Goal: Information Seeking & Learning: Learn about a topic

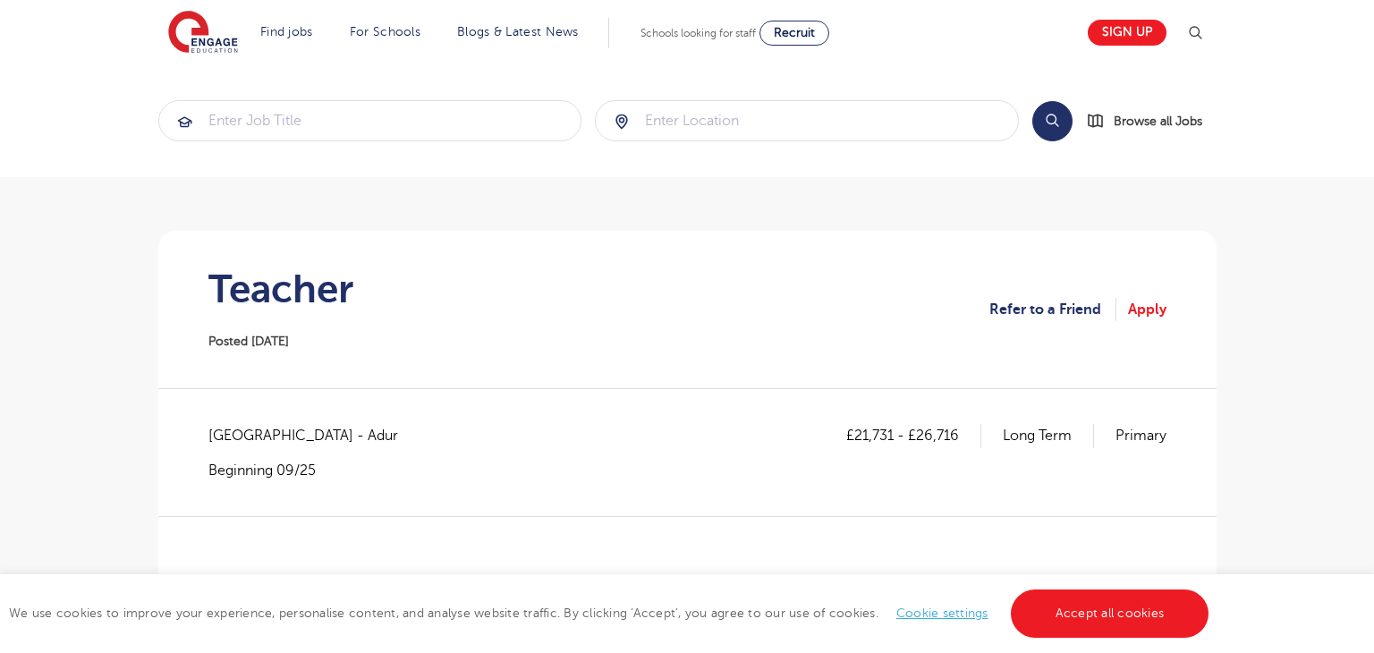
scroll to position [1, 0]
click at [346, 441] on span "[GEOGRAPHIC_DATA] - Adur" at bounding box center [311, 434] width 207 height 23
click at [295, 436] on span "West Sussex - Adur" at bounding box center [311, 434] width 207 height 23
drag, startPoint x: 209, startPoint y: 433, endPoint x: 431, endPoint y: 437, distance: 221.8
click at [431, 437] on div "£21,731 - £26,716 Long Term Primary West Sussex - Adur Beginning 09/25" at bounding box center [687, 450] width 958 height 55
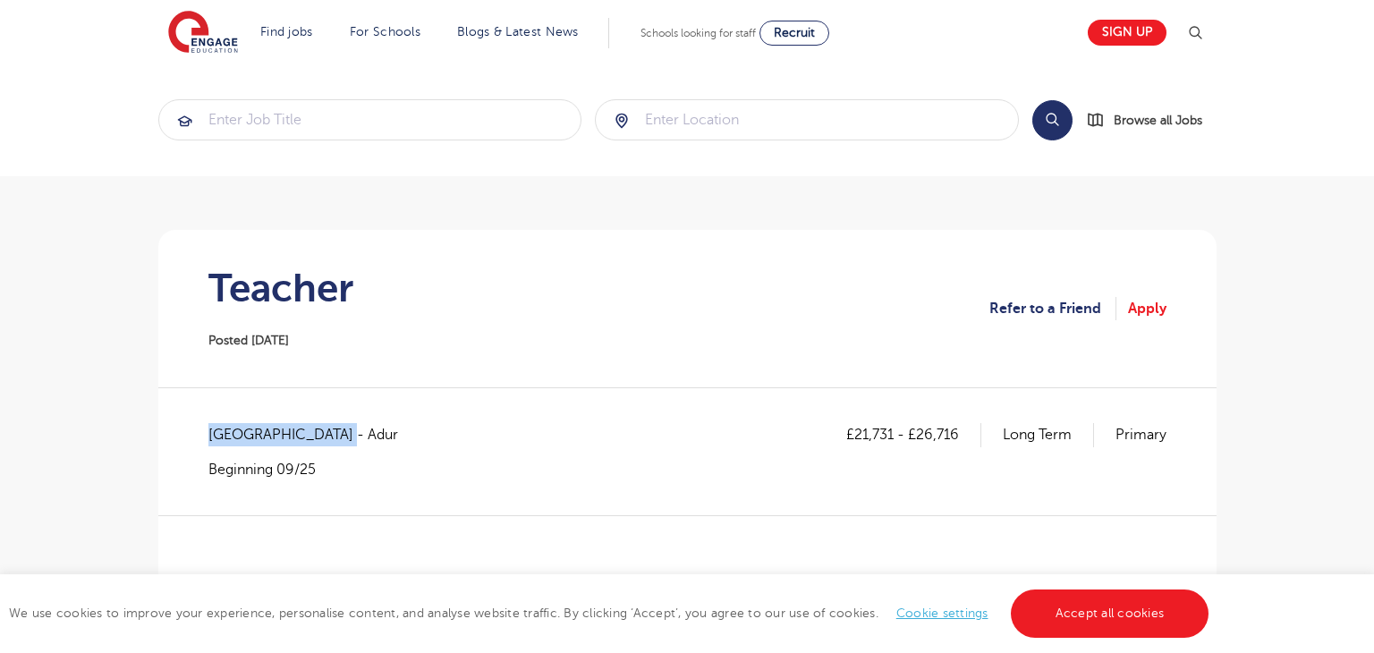
copy span "West Sussex - Adur"
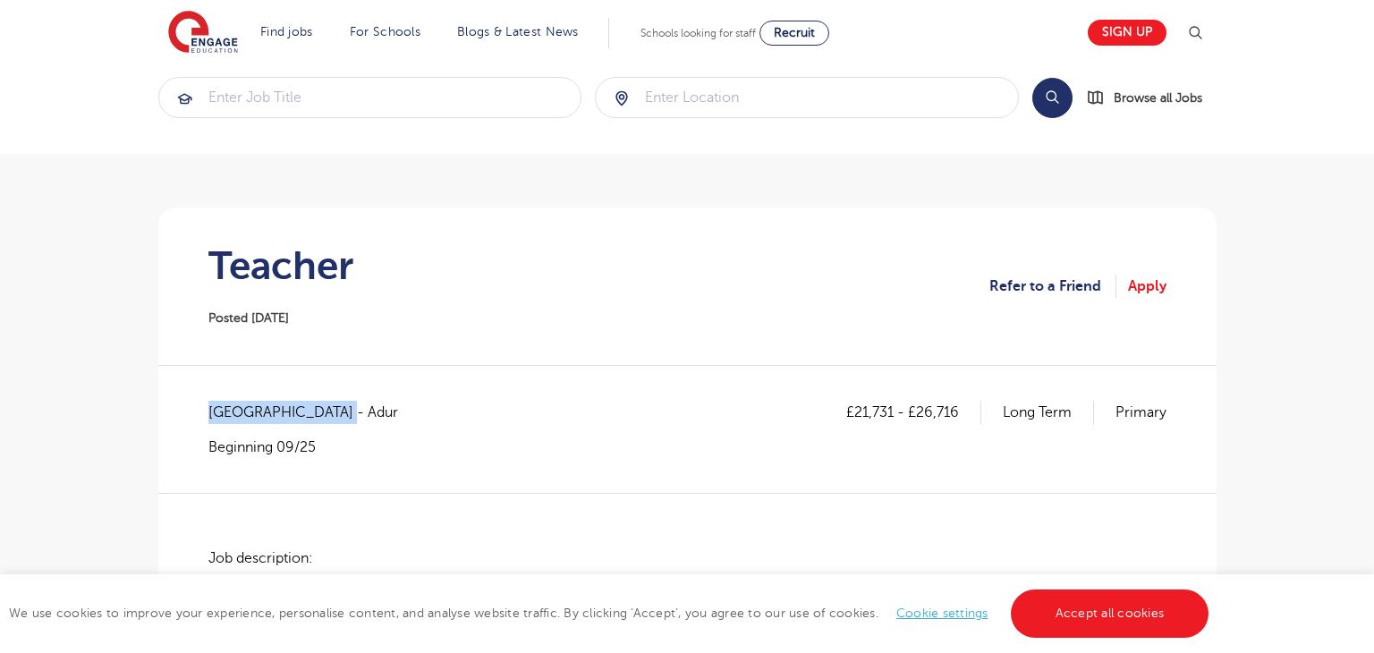
scroll to position [0, 0]
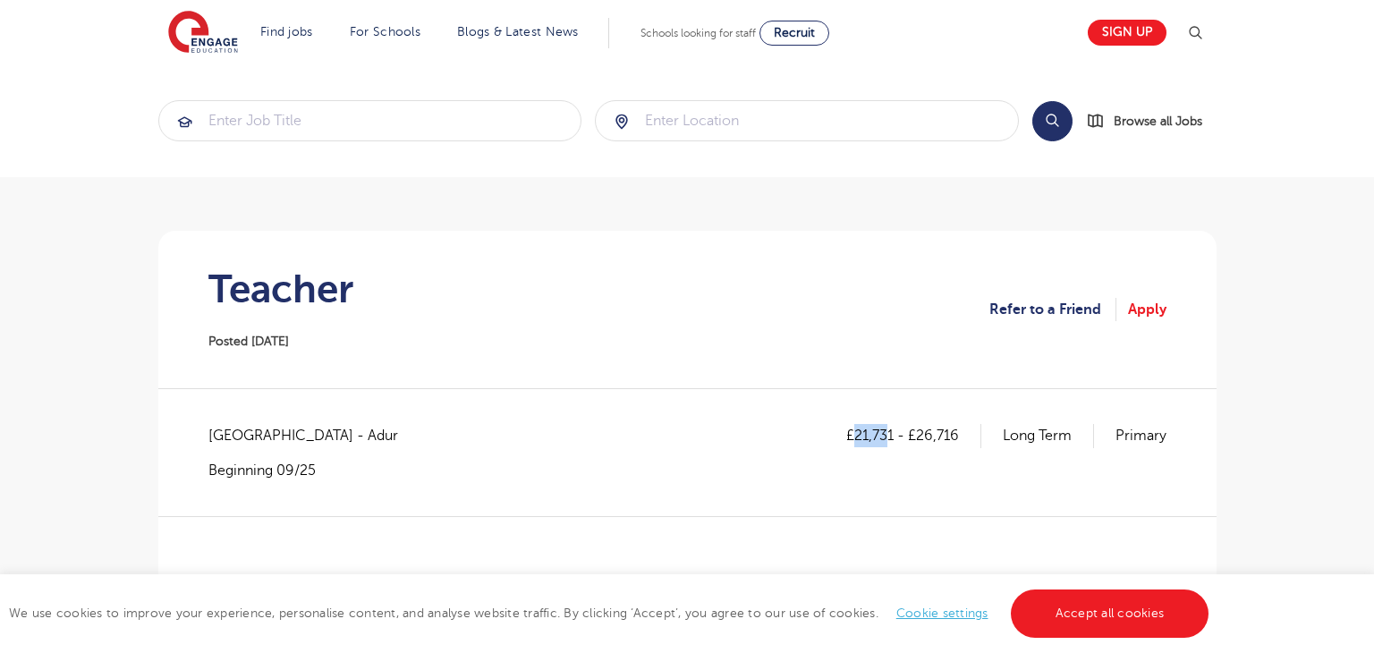
drag, startPoint x: 854, startPoint y: 434, endPoint x: 888, endPoint y: 426, distance: 34.9
click at [888, 426] on p "£21,731 - £26,716" at bounding box center [913, 435] width 135 height 23
click at [893, 471] on div "£21,731 - £26,716 Long Term Primary" at bounding box center [1006, 451] width 320 height 55
drag, startPoint x: 856, startPoint y: 435, endPoint x: 891, endPoint y: 432, distance: 35.0
click at [891, 432] on p "£21,731 - £26,716" at bounding box center [913, 435] width 135 height 23
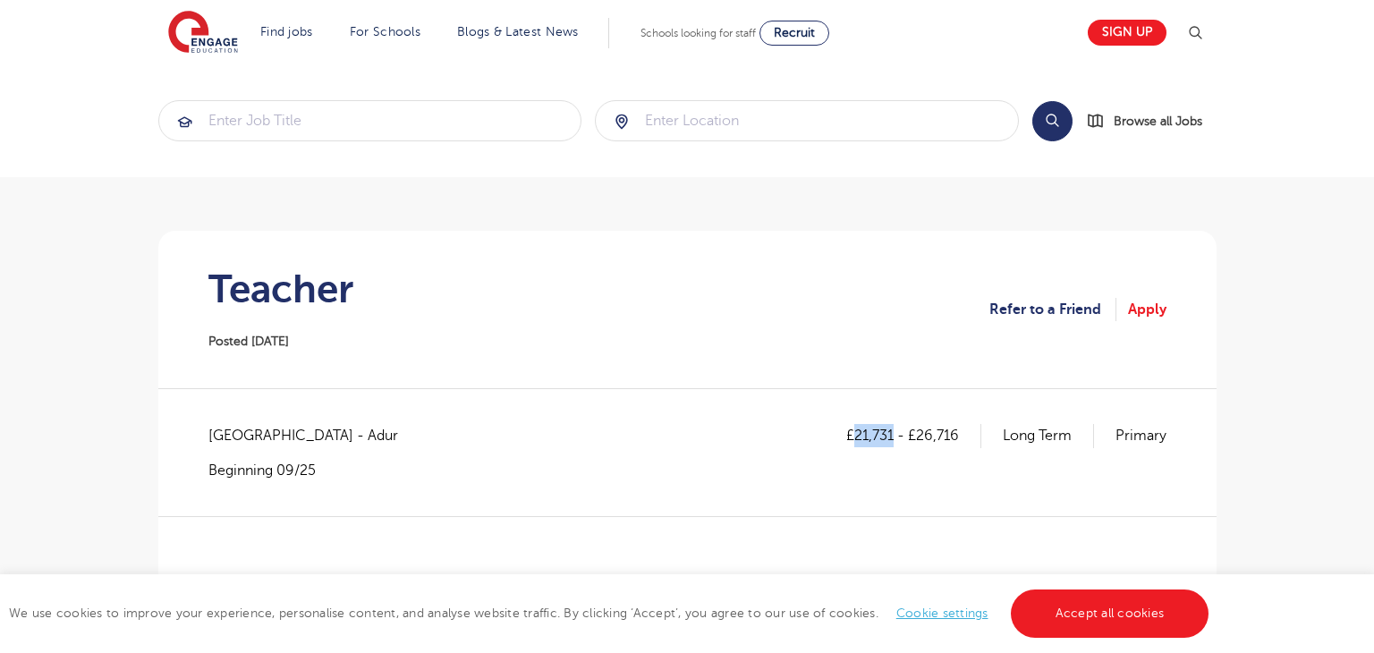
copy p "21,731"
drag, startPoint x: 915, startPoint y: 437, endPoint x: 956, endPoint y: 432, distance: 41.5
click at [956, 432] on p "£21,731 - £26,716" at bounding box center [913, 435] width 135 height 23
copy p "26,716"
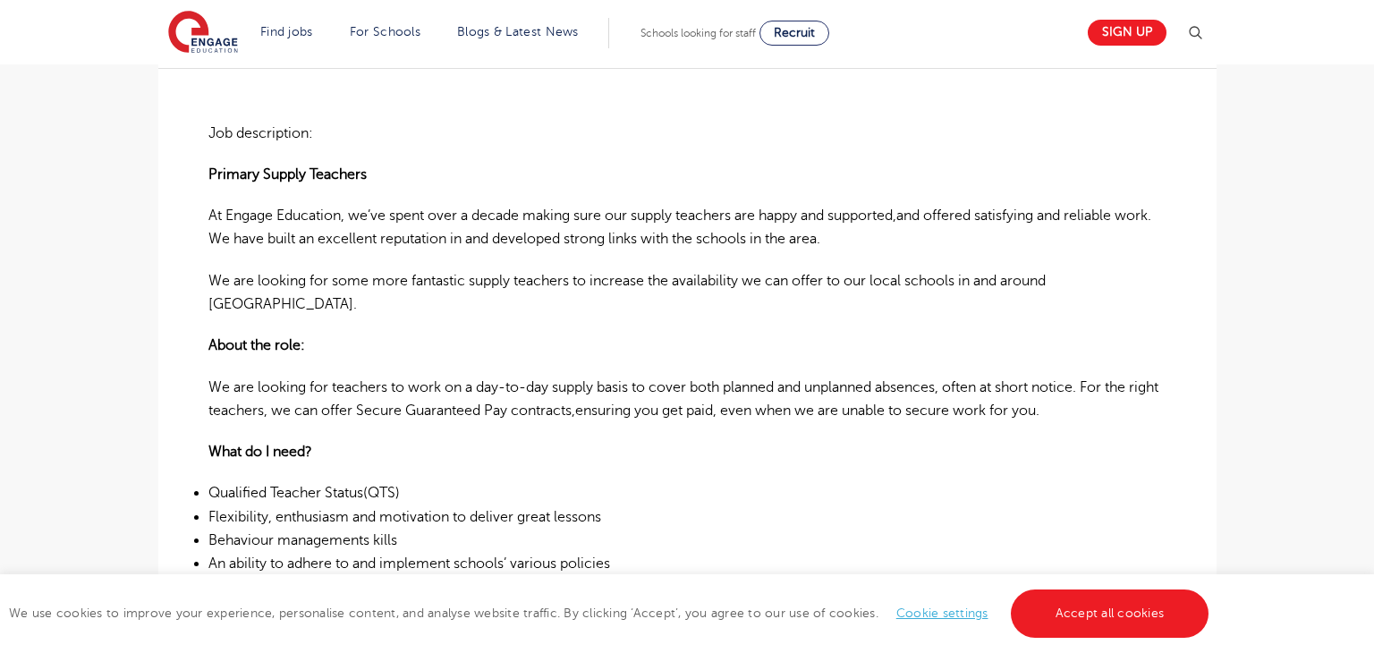
scroll to position [451, 0]
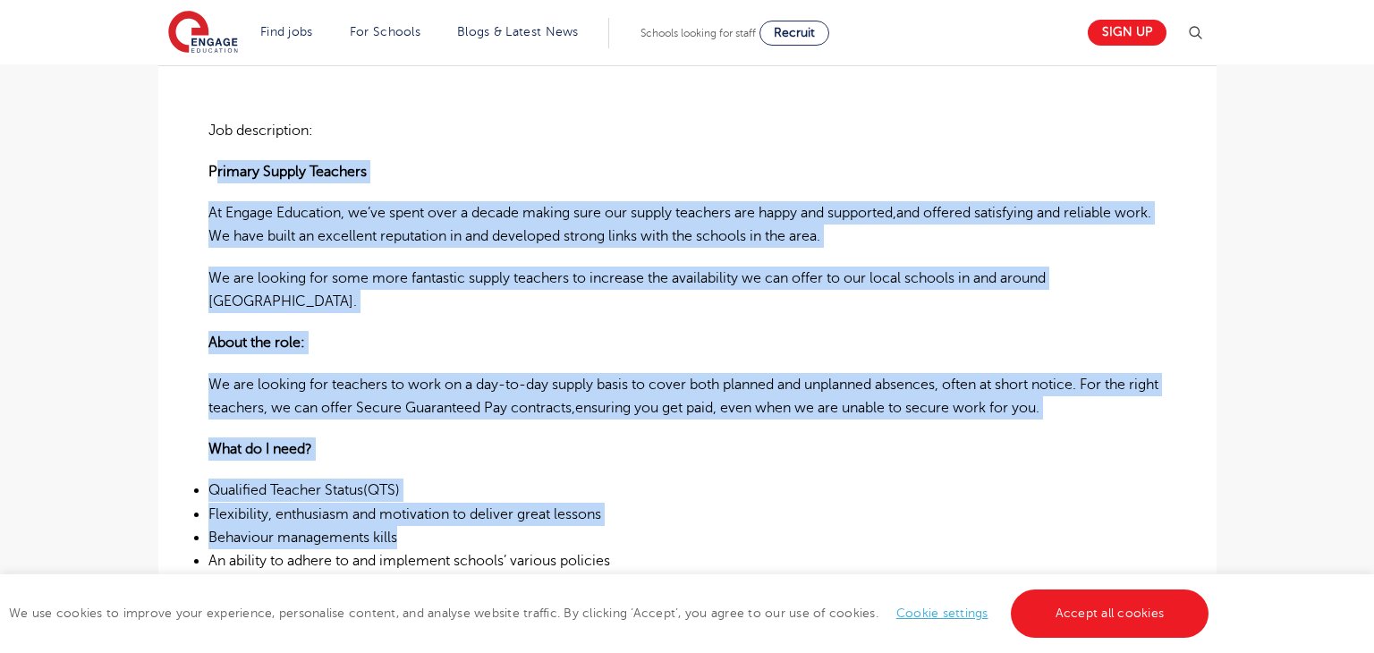
drag, startPoint x: 212, startPoint y: 171, endPoint x: 535, endPoint y: 513, distance: 470.7
click at [537, 518] on div "Job description: Primary Supply Teachers At Engage Education, we’ve spent over …" at bounding box center [687, 649] width 958 height 1169
click at [286, 145] on div "Job description: Primary Supply Teachers At Engage Education, we’ve spent over …" at bounding box center [687, 649] width 958 height 1169
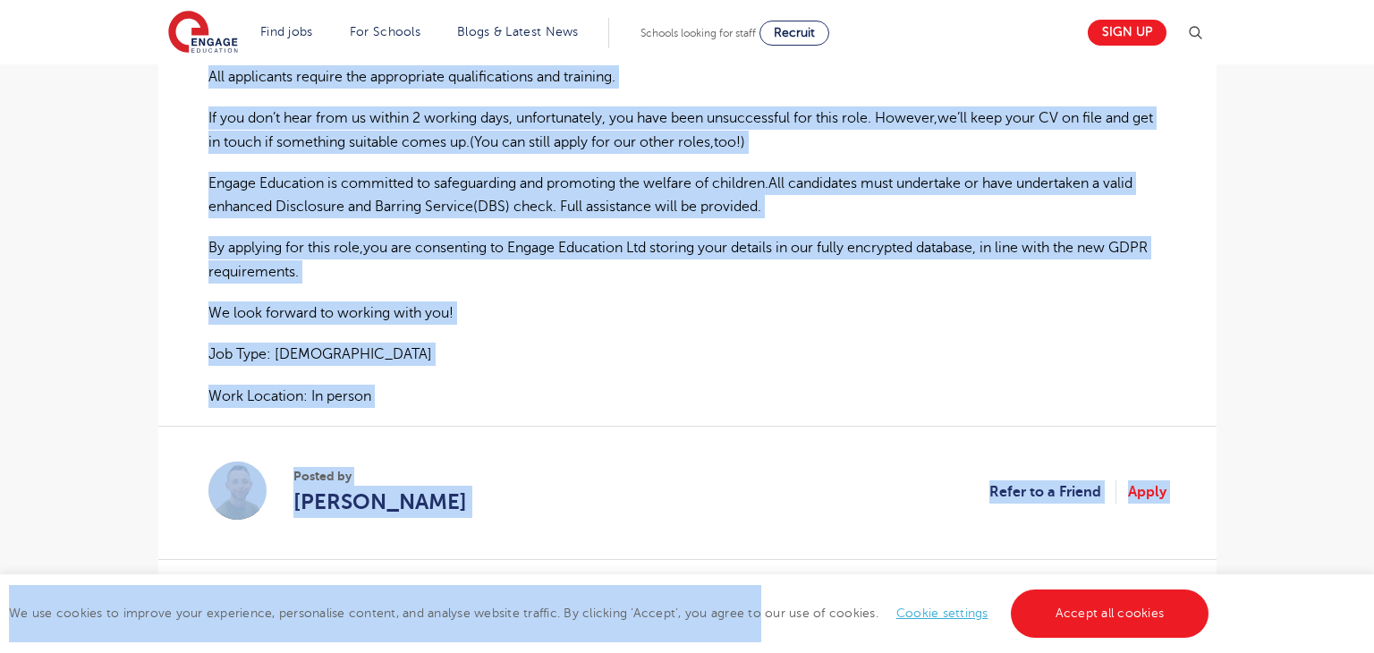
scroll to position [1280, 0]
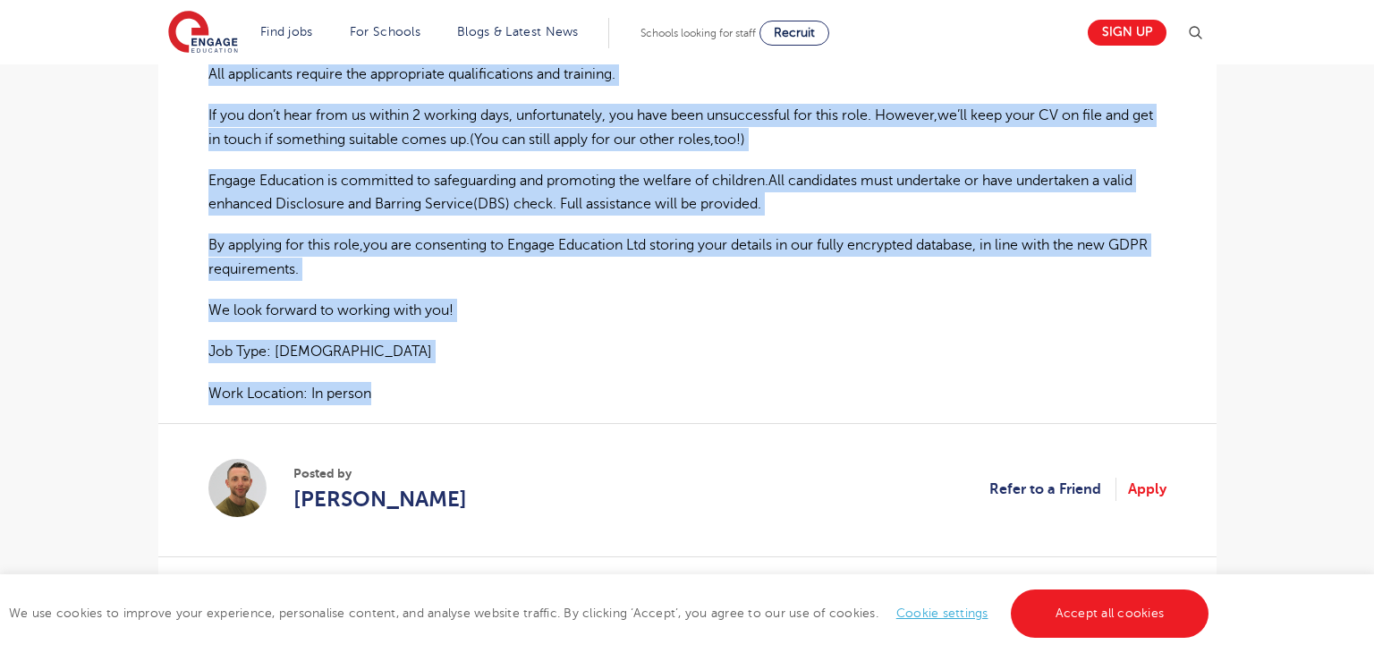
drag, startPoint x: 207, startPoint y: 165, endPoint x: 682, endPoint y: 367, distance: 515.7
copy div "Primary Supply Teachers At Engage Education, we’ve spent over a decade making s…"
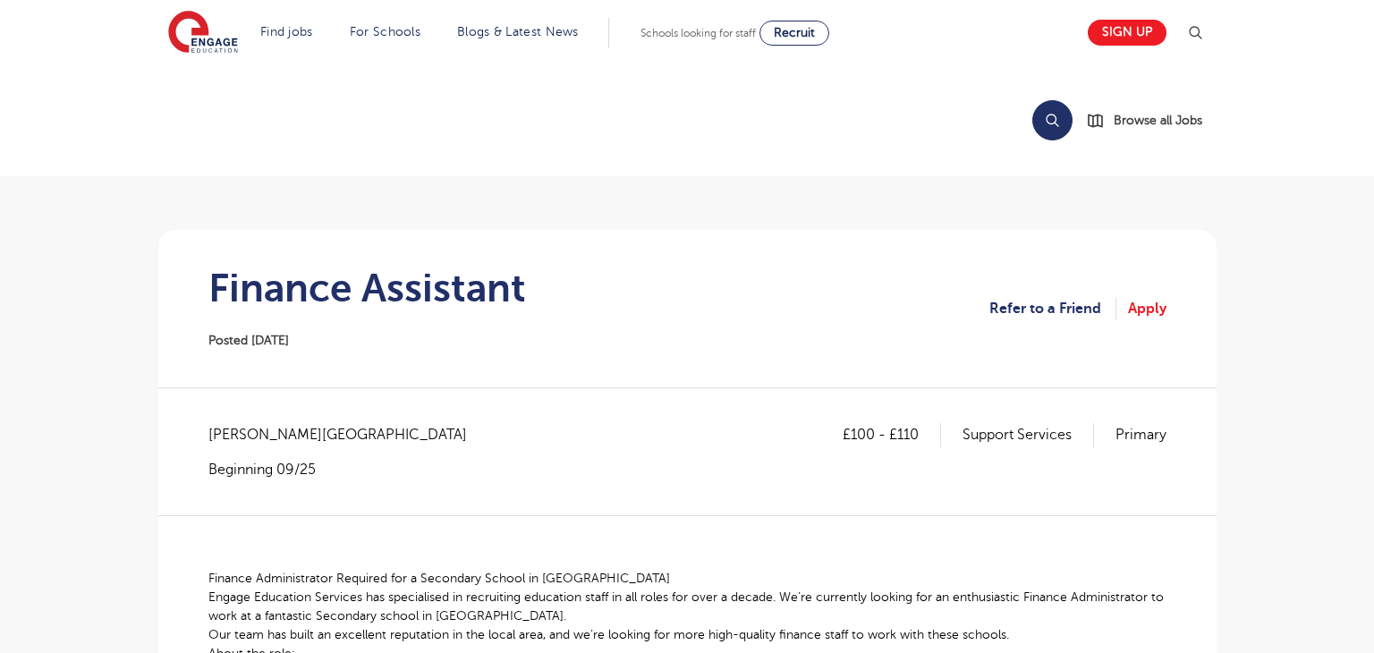
click at [224, 292] on h1 "Finance Assistant" at bounding box center [366, 288] width 317 height 45
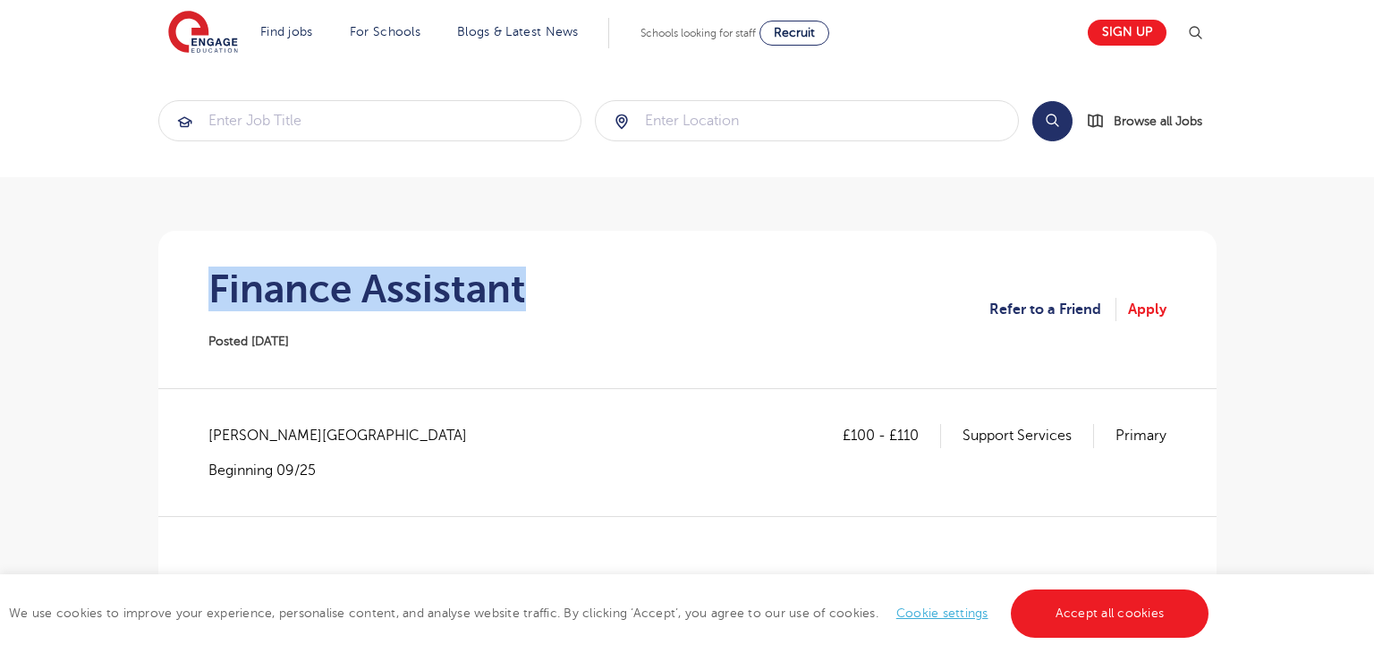
drag, startPoint x: 211, startPoint y: 287, endPoint x: 524, endPoint y: 298, distance: 313.2
click at [523, 296] on h1 "Finance Assistant" at bounding box center [366, 288] width 317 height 45
copy h1 "Finance Assistant"
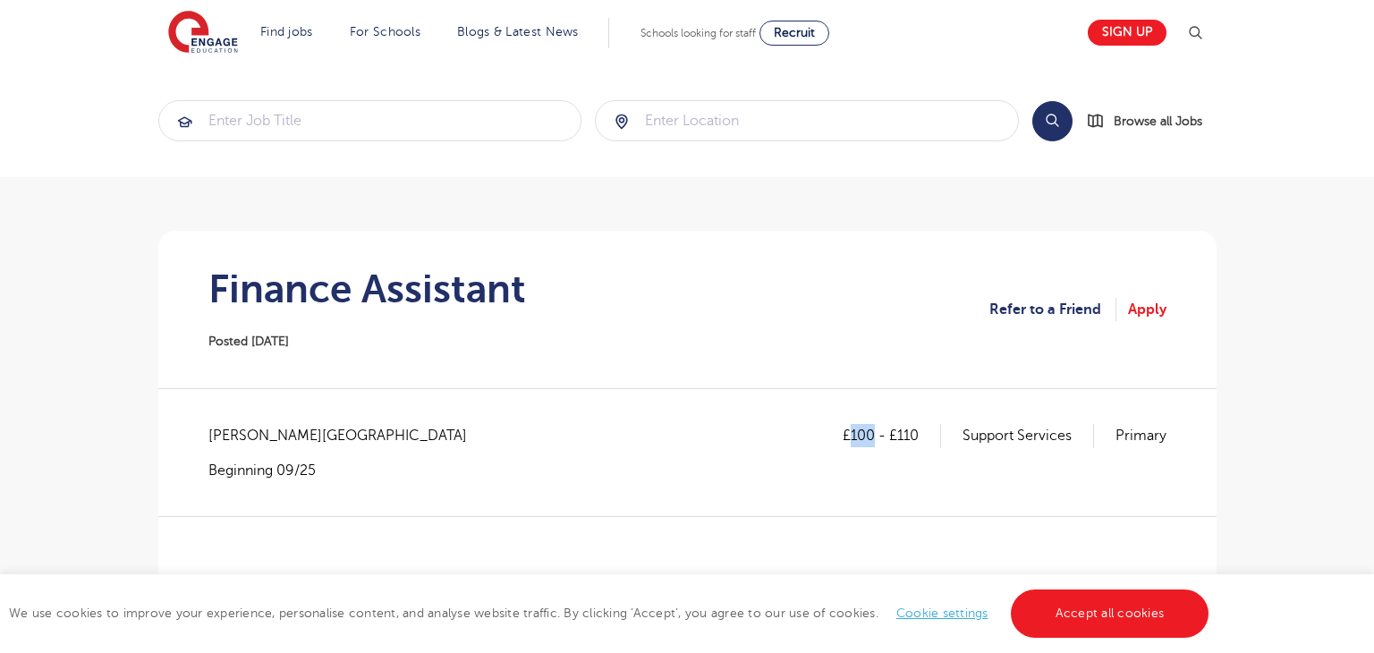
drag, startPoint x: 849, startPoint y: 433, endPoint x: 875, endPoint y: 435, distance: 26.0
click at [875, 435] on p "£100 - £110" at bounding box center [891, 435] width 98 height 23
copy p "100"
drag, startPoint x: 897, startPoint y: 434, endPoint x: 934, endPoint y: 425, distance: 37.7
click at [934, 425] on p "£100 - £110" at bounding box center [891, 435] width 98 height 23
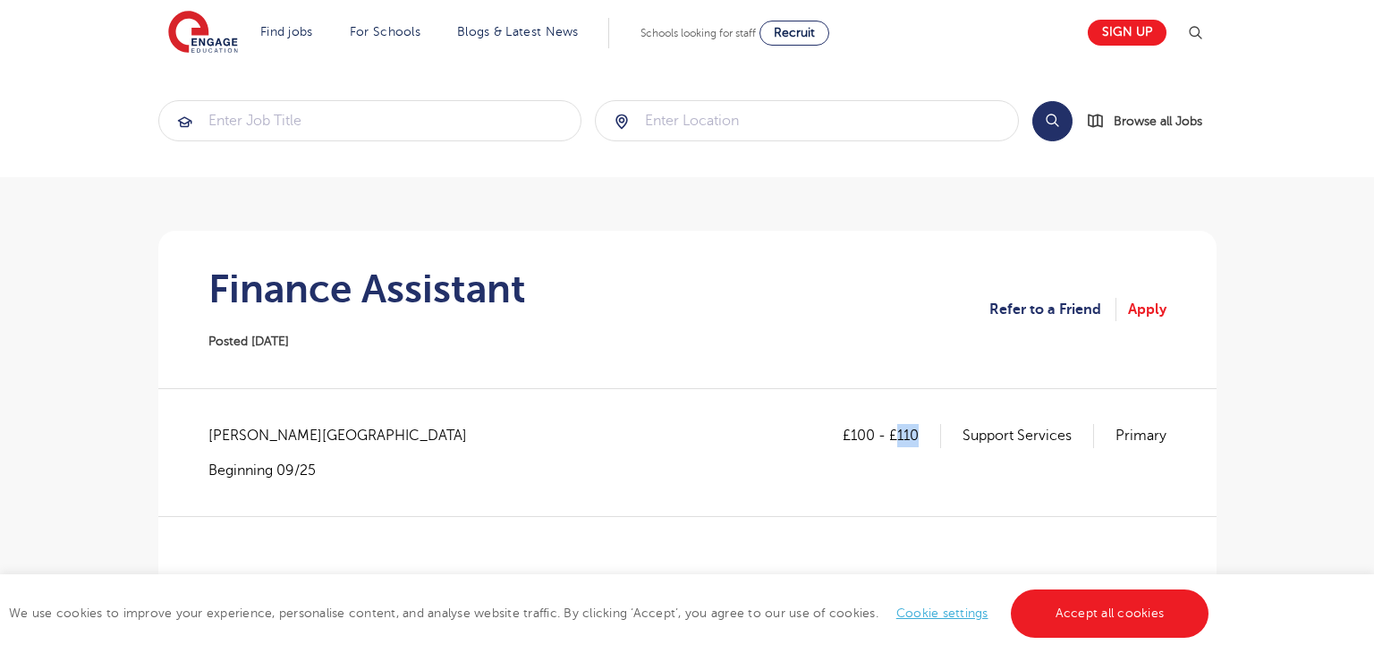
copy p "110"
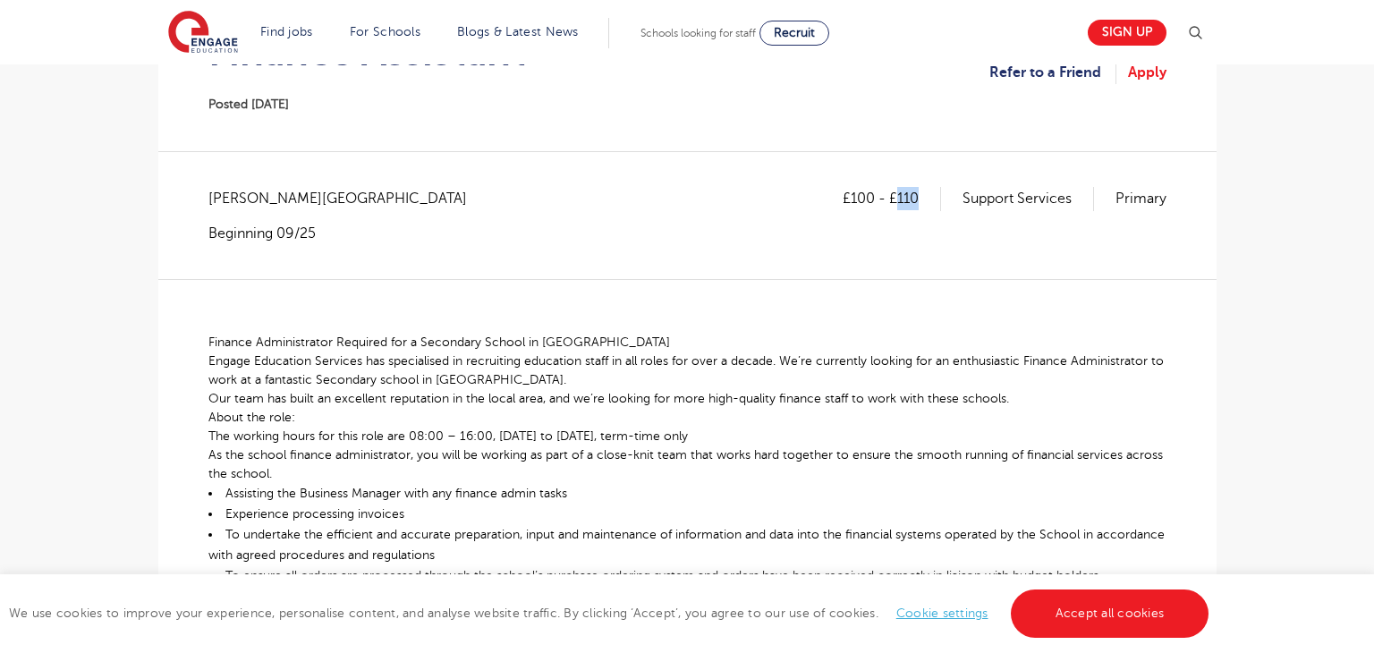
scroll to position [236, 0]
click at [780, 293] on div "Finance Administrator Required for a Secondary School in Bradford Engage Educat…" at bounding box center [687, 652] width 958 height 744
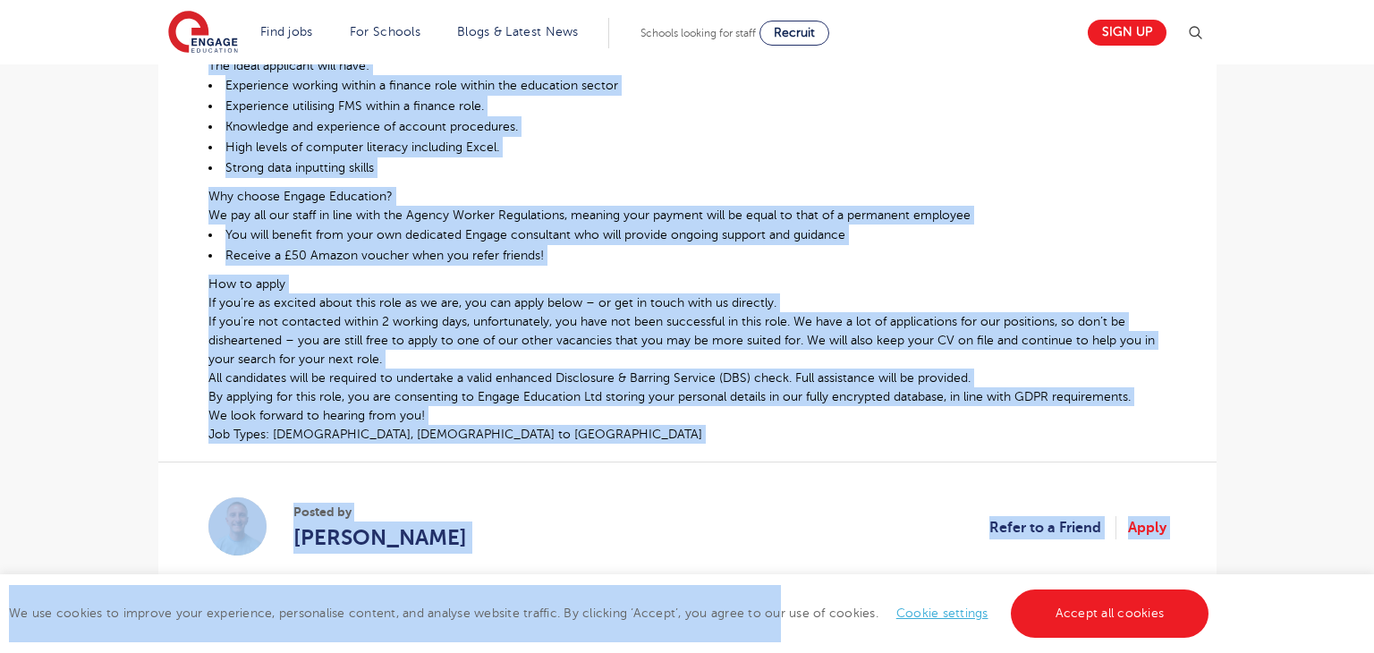
scroll to position [869, 0]
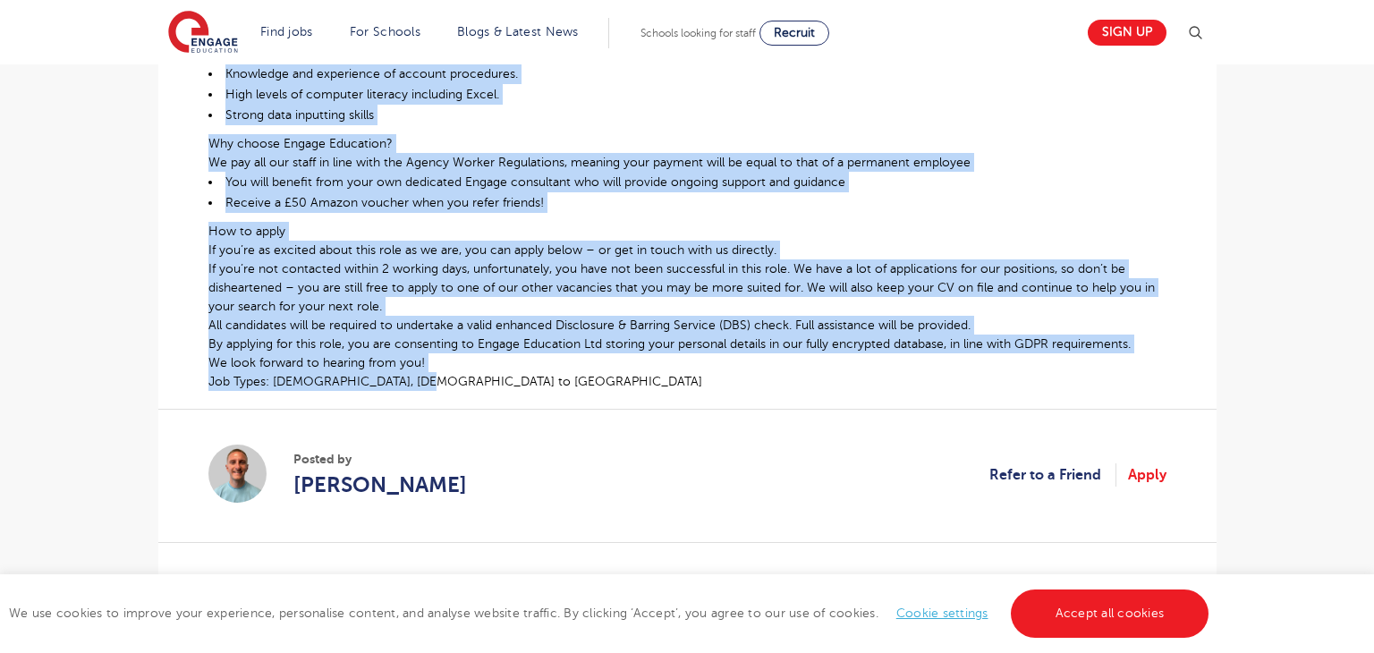
drag, startPoint x: 210, startPoint y: 253, endPoint x: 742, endPoint y: 387, distance: 548.7
click at [742, 387] on div "Finance Administrator Required for a Secondary School in Bradford Engage Educat…" at bounding box center [687, 19] width 958 height 744
copy div "Finance Administrator Required for a Secondary School in Bradford Engage Educat…"
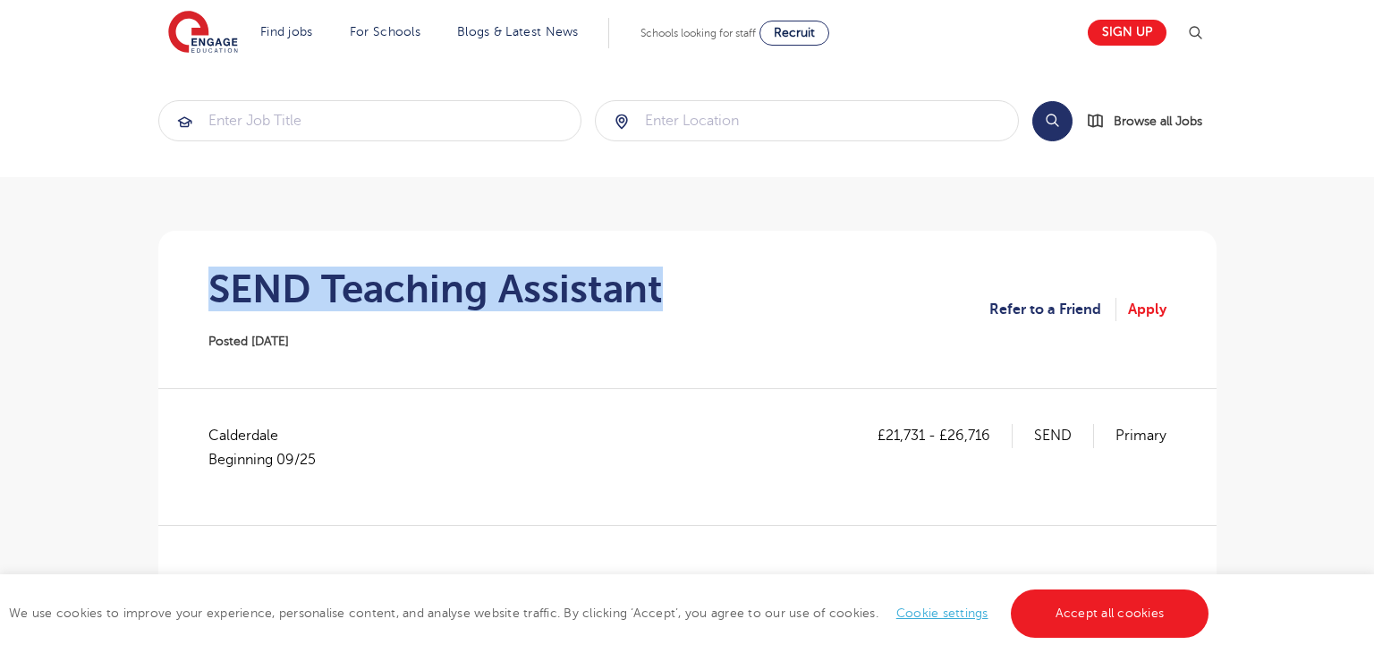
drag, startPoint x: 212, startPoint y: 279, endPoint x: 677, endPoint y: 272, distance: 465.1
click at [677, 272] on section "SEND Teaching Assistant Posted [DATE] Refer to a Friend Apply" at bounding box center [687, 309] width 1029 height 157
copy h1 "SEND Teaching Assistant"
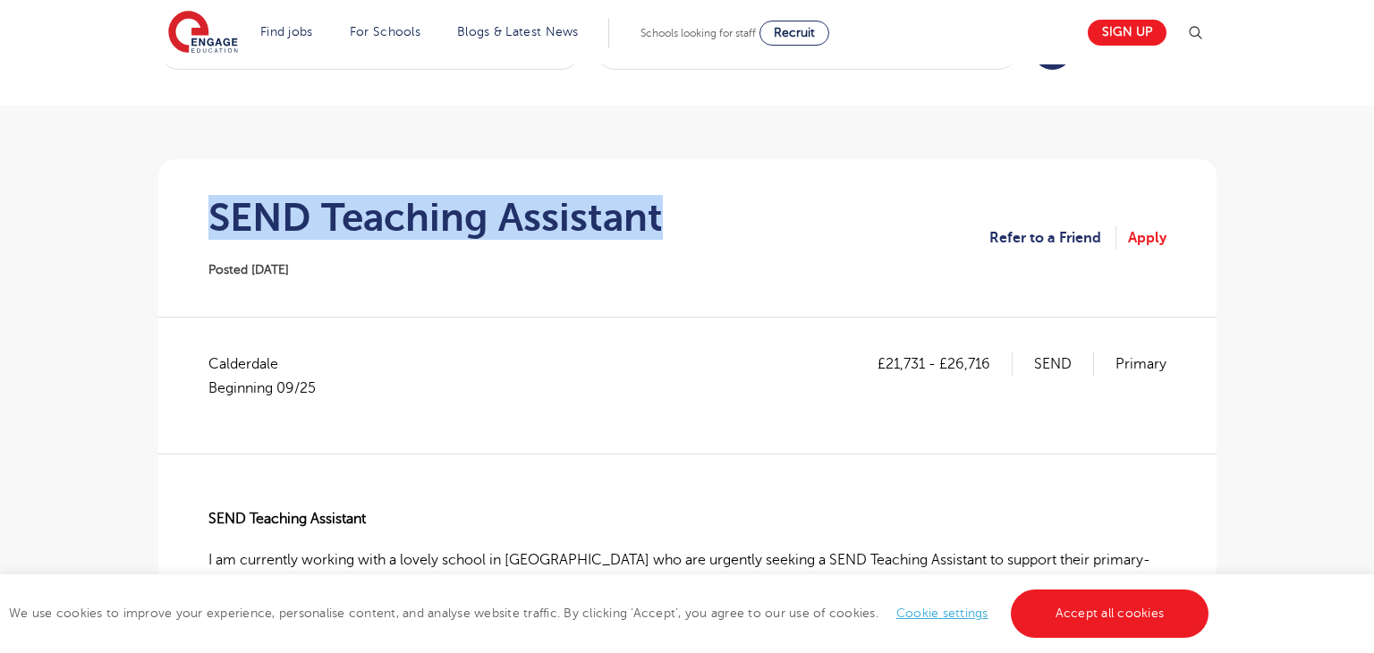
scroll to position [73, 0]
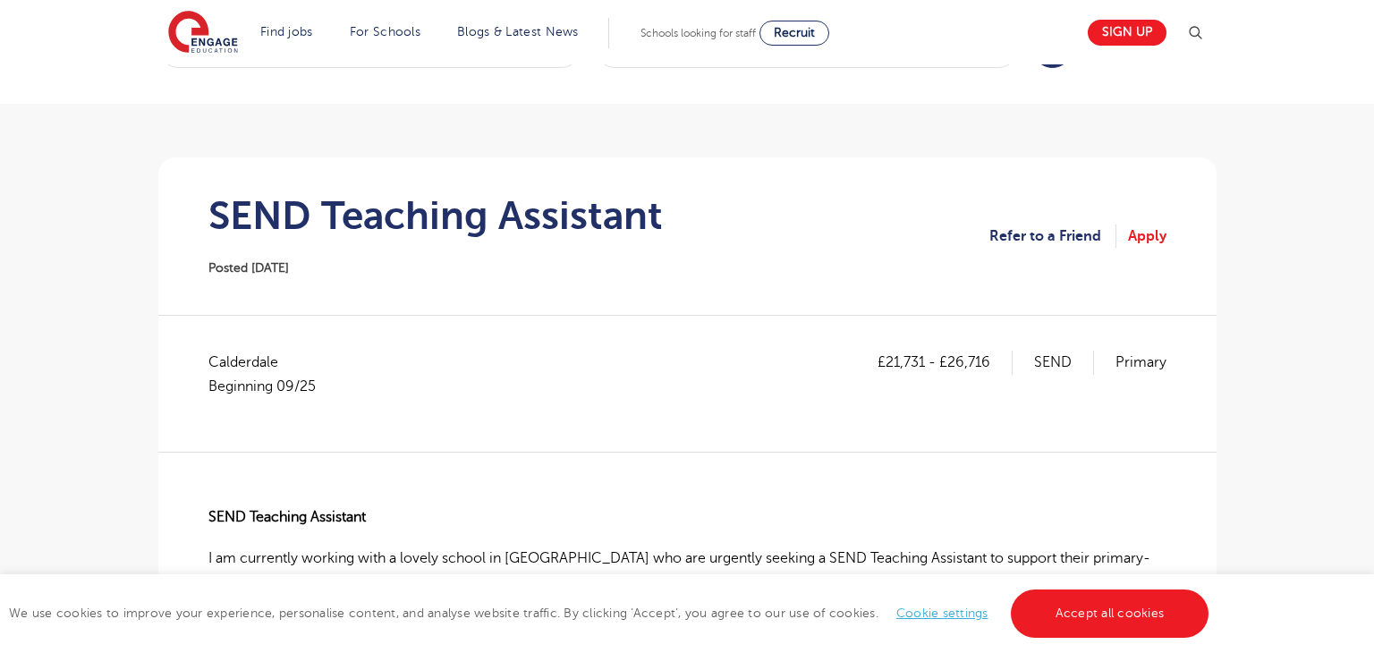
click at [262, 352] on span "Calderdale Beginning 09/25" at bounding box center [270, 374] width 125 height 47
copy span "Calderdale"
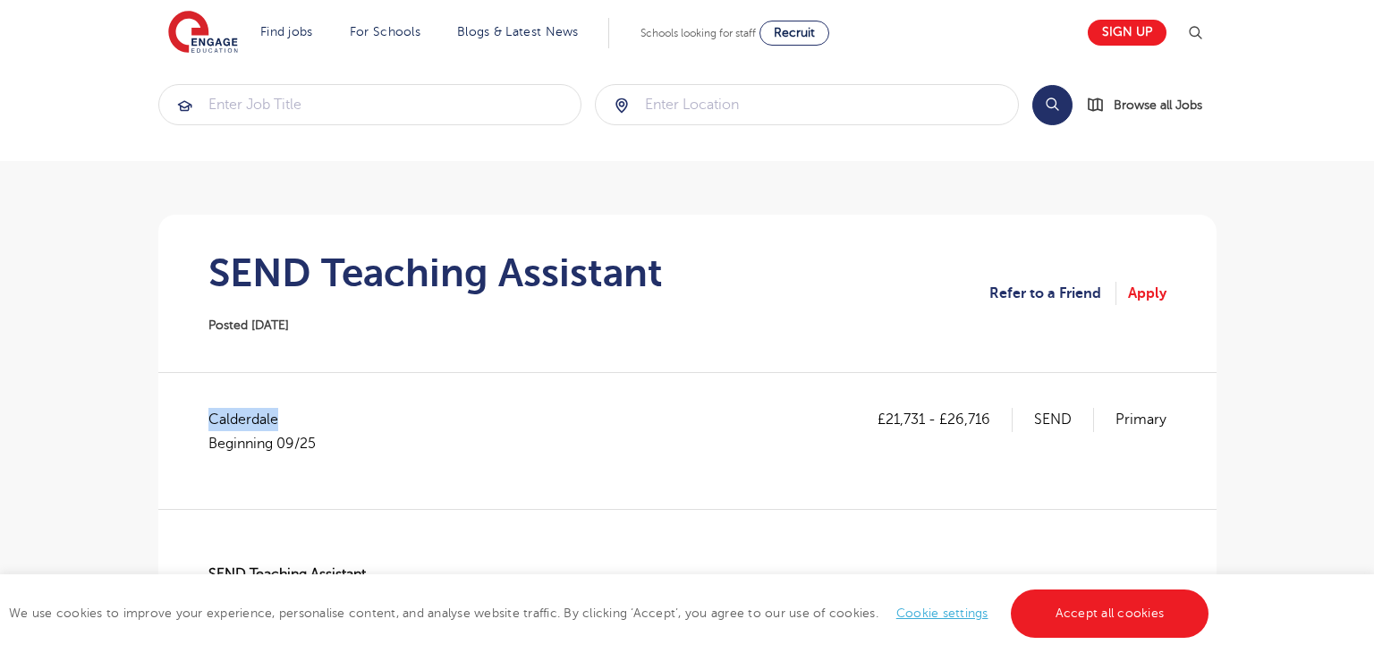
scroll to position [15, 0]
click at [895, 417] on p "£21,731 - £26,716" at bounding box center [944, 420] width 135 height 23
drag, startPoint x: 930, startPoint y: 406, endPoint x: 888, endPoint y: 467, distance: 73.9
click at [916, 479] on div "£21,731 - £26,716 SEND Primary Calderdale Beginning 09/25" at bounding box center [687, 459] width 958 height 101
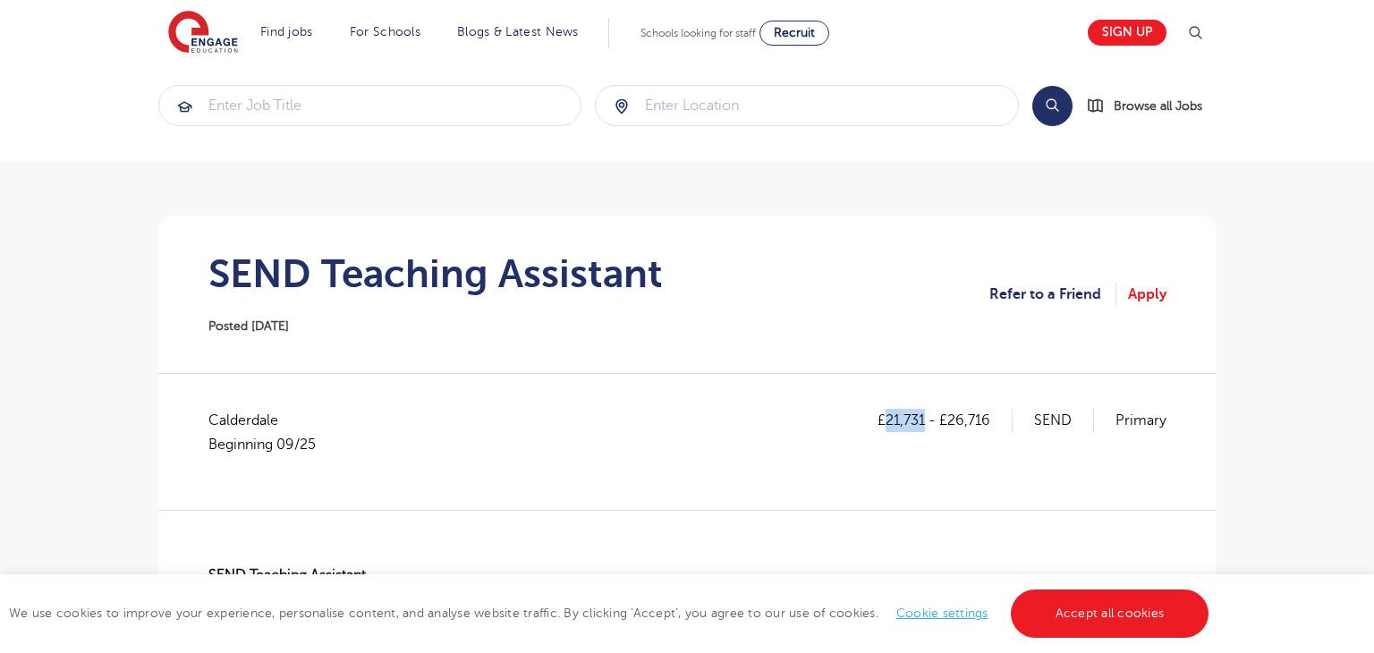
drag, startPoint x: 887, startPoint y: 421, endPoint x: 924, endPoint y: 422, distance: 36.7
click at [924, 422] on p "£21,731 - £26,716" at bounding box center [944, 420] width 135 height 23
copy p "21,731"
drag, startPoint x: 950, startPoint y: 421, endPoint x: 1002, endPoint y: 417, distance: 52.1
click at [1002, 417] on p "£21,731 - £26,716" at bounding box center [944, 420] width 135 height 23
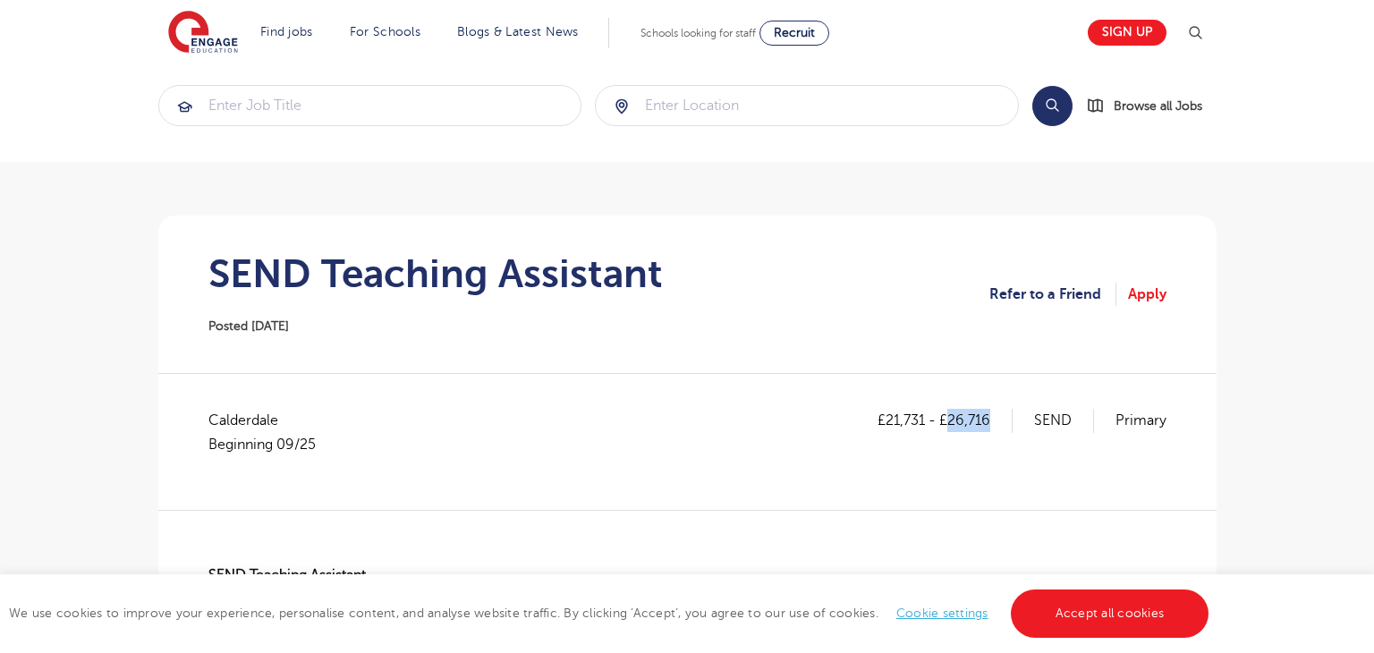
copy p "26,716"
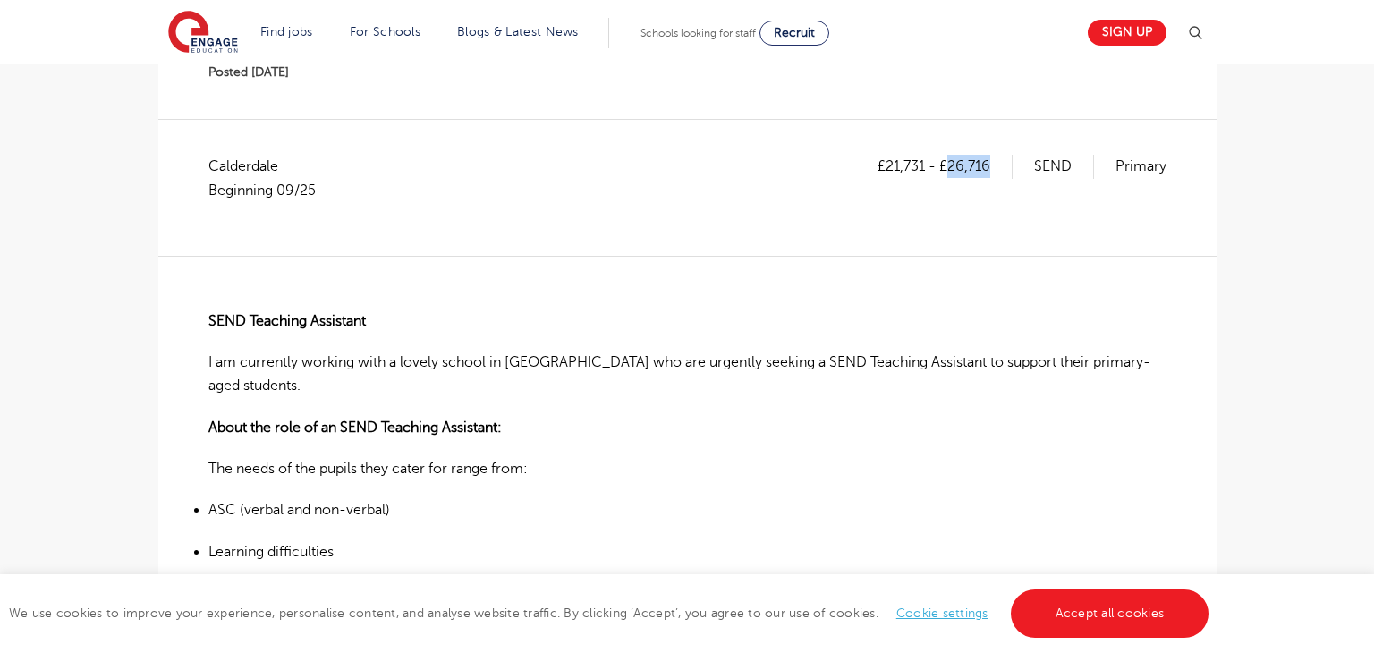
scroll to position [270, 0]
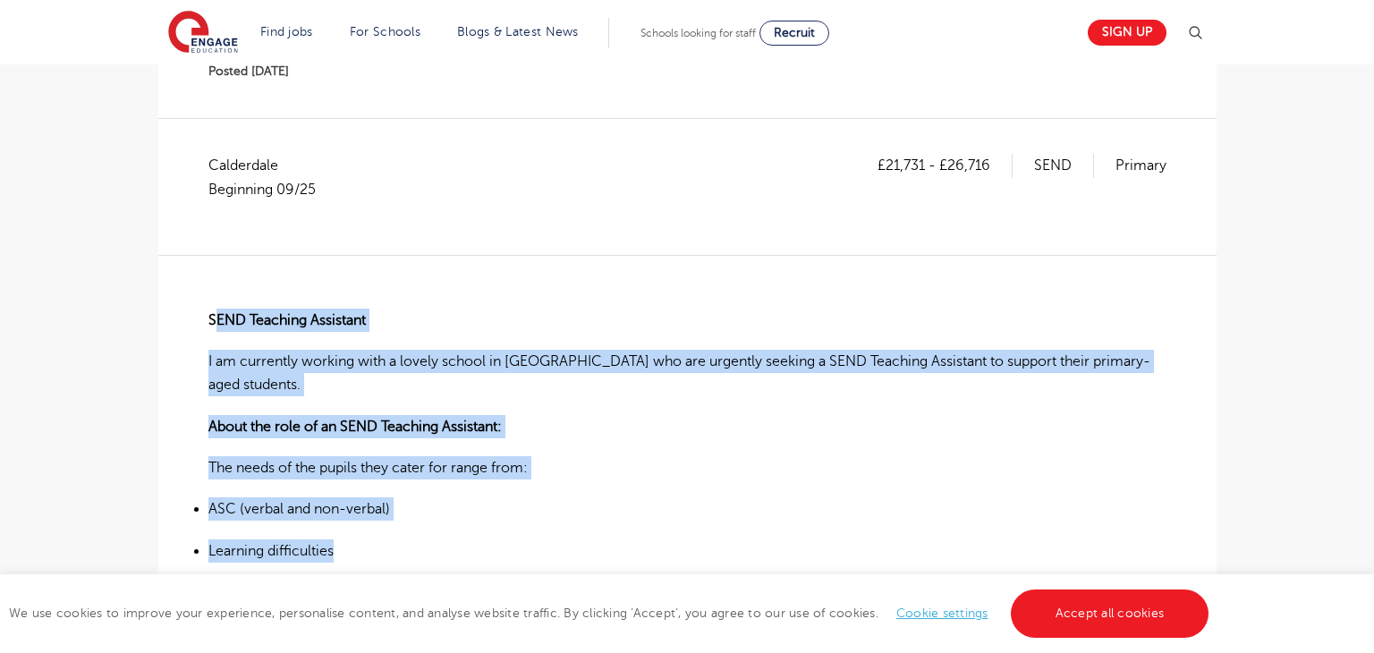
drag, startPoint x: 214, startPoint y: 320, endPoint x: 400, endPoint y: 461, distance: 233.6
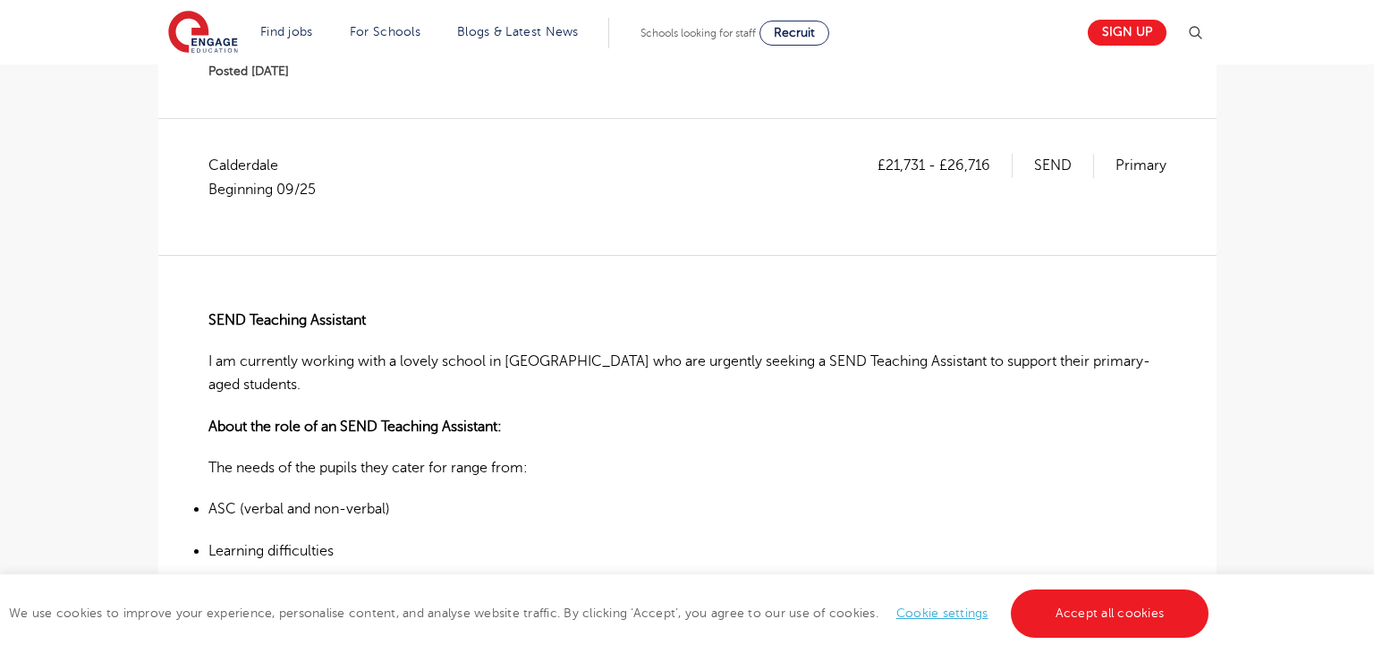
click at [432, 207] on div "£21,731 - £26,716 SEND Primary Calderdale Beginning 09/25" at bounding box center [687, 186] width 958 height 65
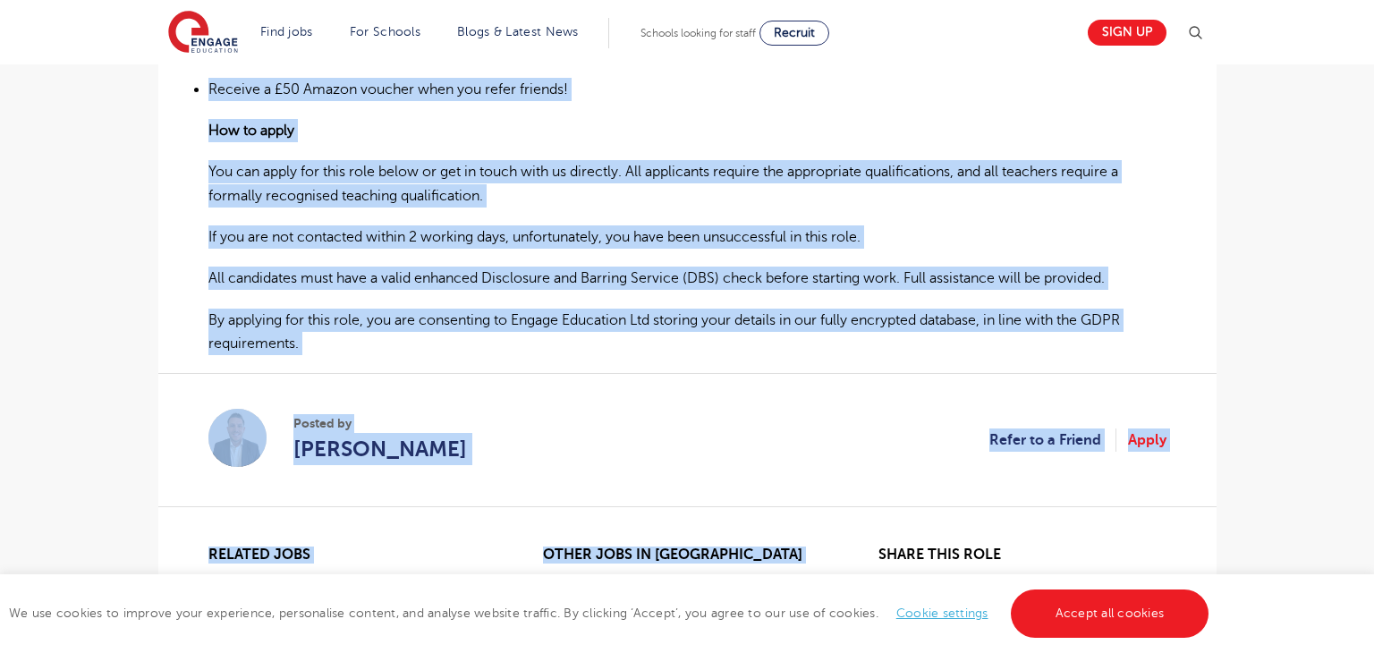
scroll to position [1159, 0]
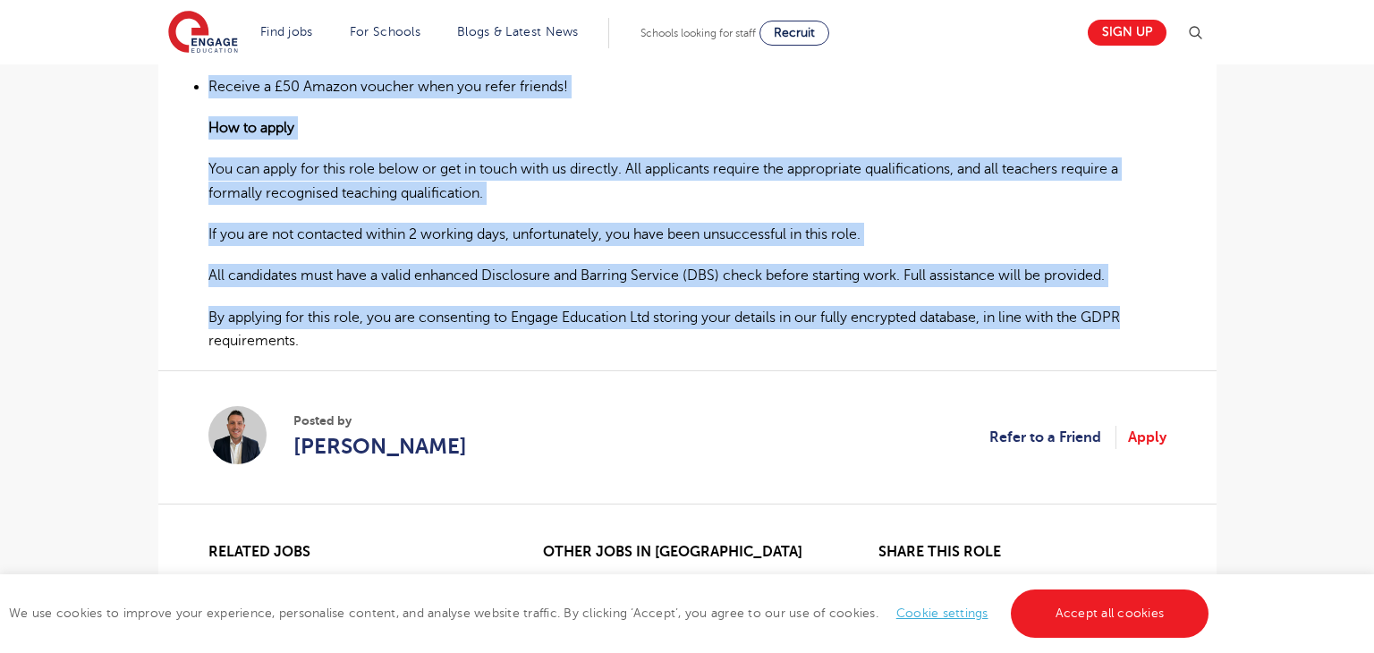
drag, startPoint x: 209, startPoint y: 322, endPoint x: 1163, endPoint y: 302, distance: 954.4
copy div "SEND Teaching Assistant I am currently working with a lovely school in Halifax …"
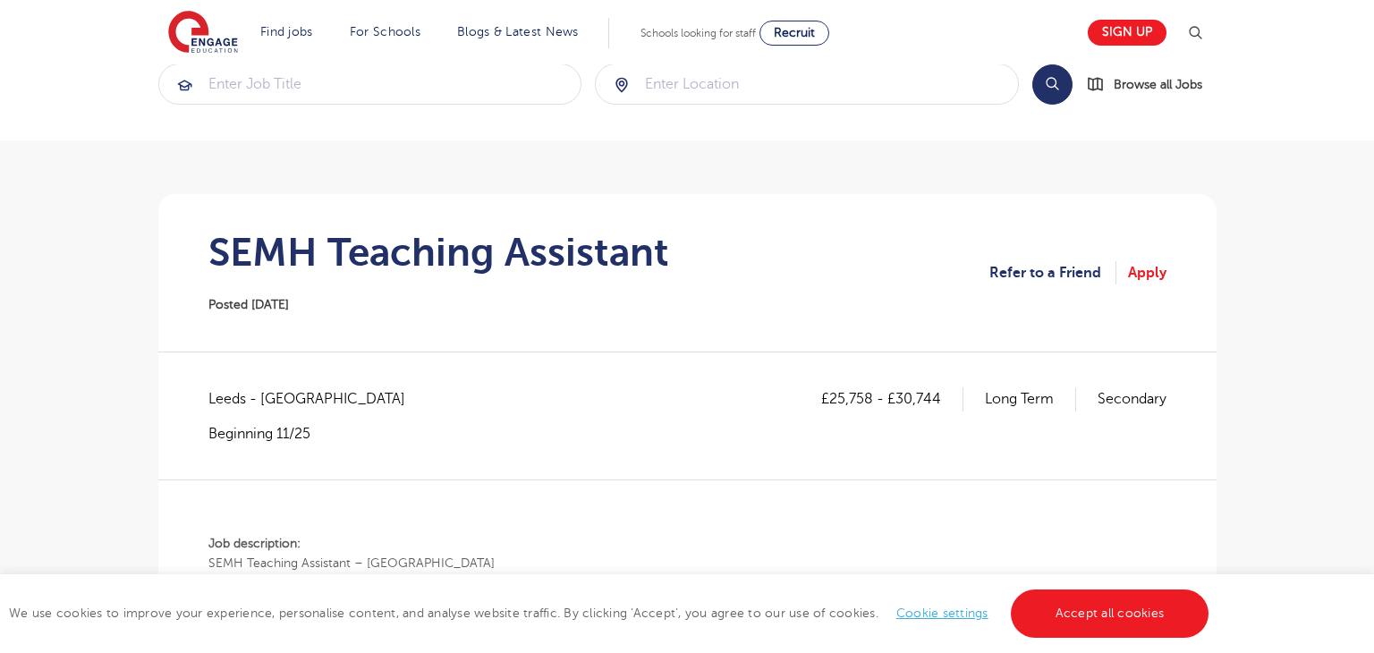
scroll to position [38, 0]
drag, startPoint x: 221, startPoint y: 248, endPoint x: 302, endPoint y: 257, distance: 81.9
click at [302, 257] on h1 "SEMH Teaching Assistant" at bounding box center [438, 251] width 461 height 45
click at [204, 254] on section "SEMH Teaching Assistant Posted 09/09/25 Refer to a Friend Apply" at bounding box center [687, 271] width 1029 height 157
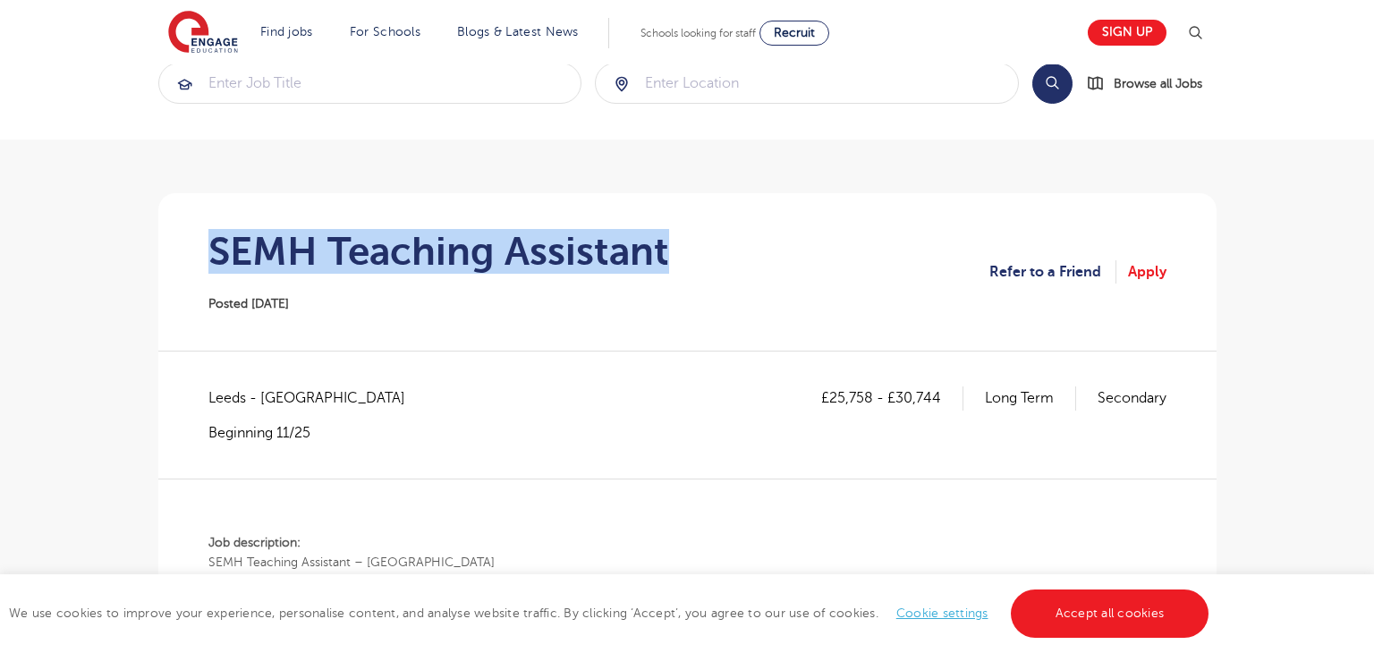
drag, startPoint x: 211, startPoint y: 250, endPoint x: 691, endPoint y: 232, distance: 480.6
click at [691, 232] on section "SEMH Teaching Assistant Posted 09/09/25 Refer to a Friend Apply" at bounding box center [687, 271] width 1029 height 157
copy h1 "SEMH Teaching Assistant"
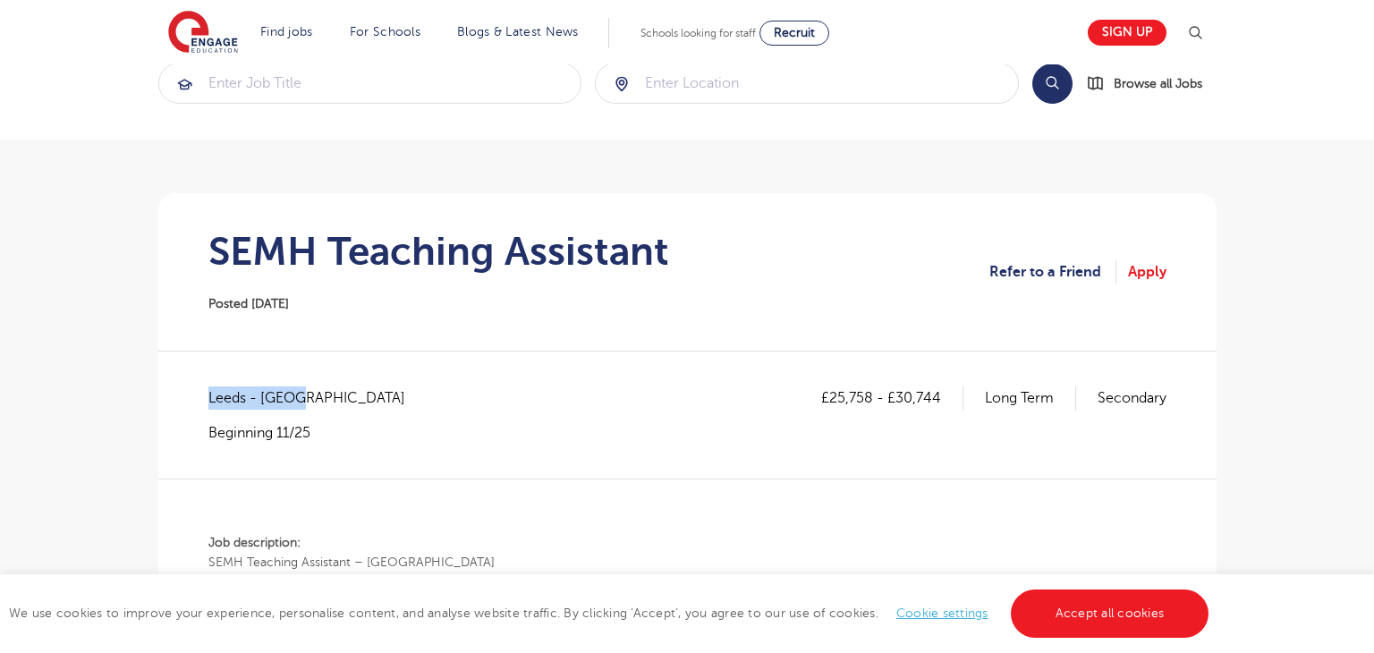
drag, startPoint x: 206, startPoint y: 394, endPoint x: 330, endPoint y: 394, distance: 124.3
copy span "Leeds - Leeds"
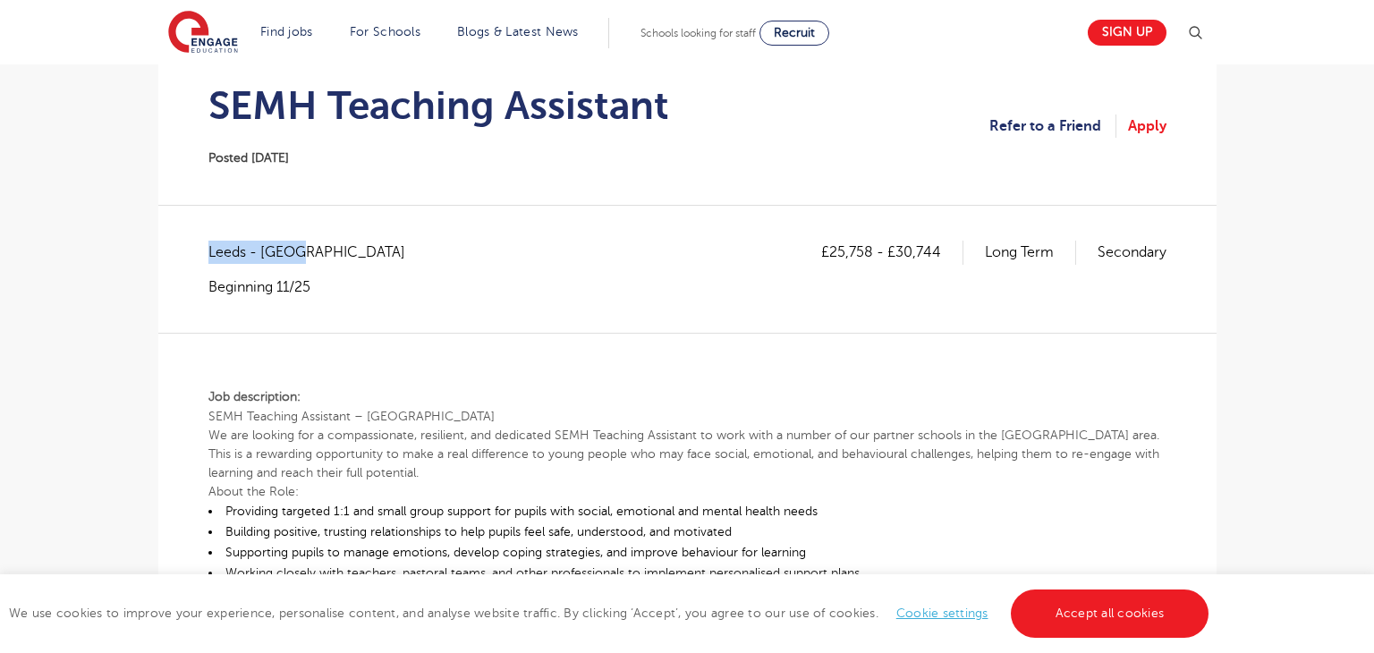
scroll to position [179, 0]
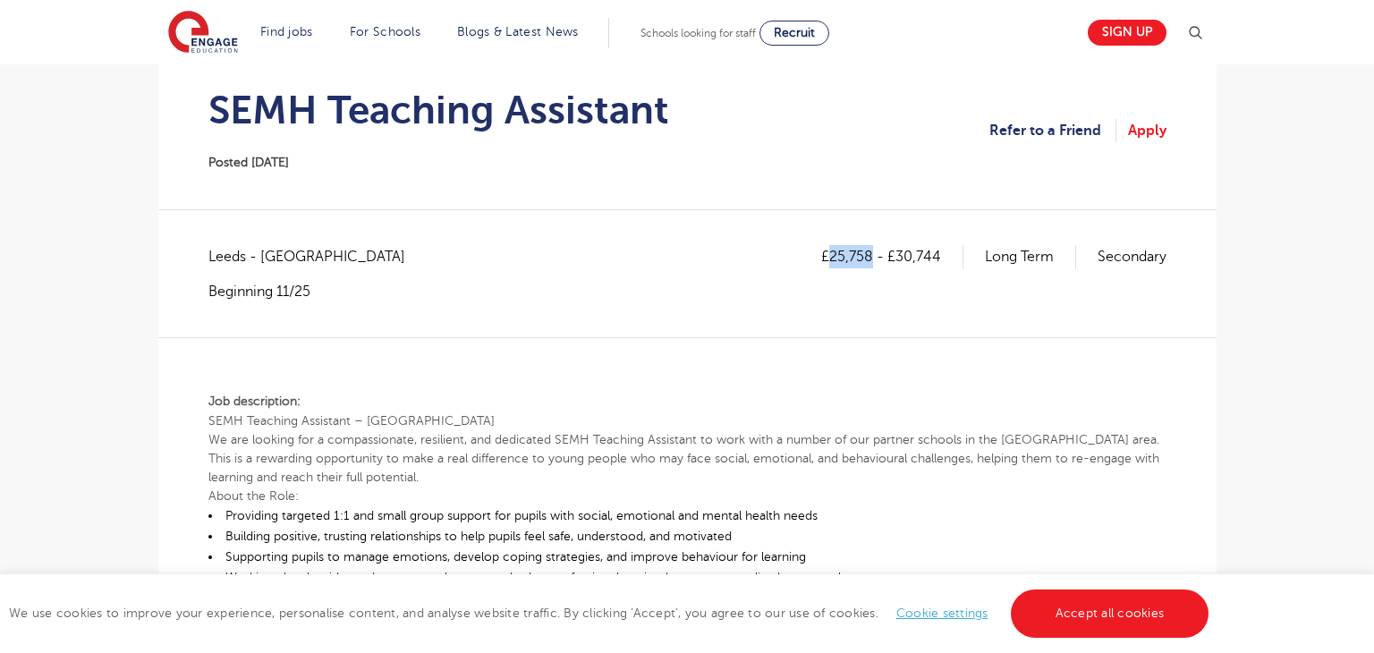
drag, startPoint x: 829, startPoint y: 255, endPoint x: 872, endPoint y: 254, distance: 42.9
click at [872, 254] on p "£25,758 - £30,744" at bounding box center [892, 256] width 142 height 23
copy p "25,758"
drag, startPoint x: 898, startPoint y: 256, endPoint x: 941, endPoint y: 248, distance: 43.7
click at [941, 248] on p "£25,758 - £30,744" at bounding box center [892, 256] width 142 height 23
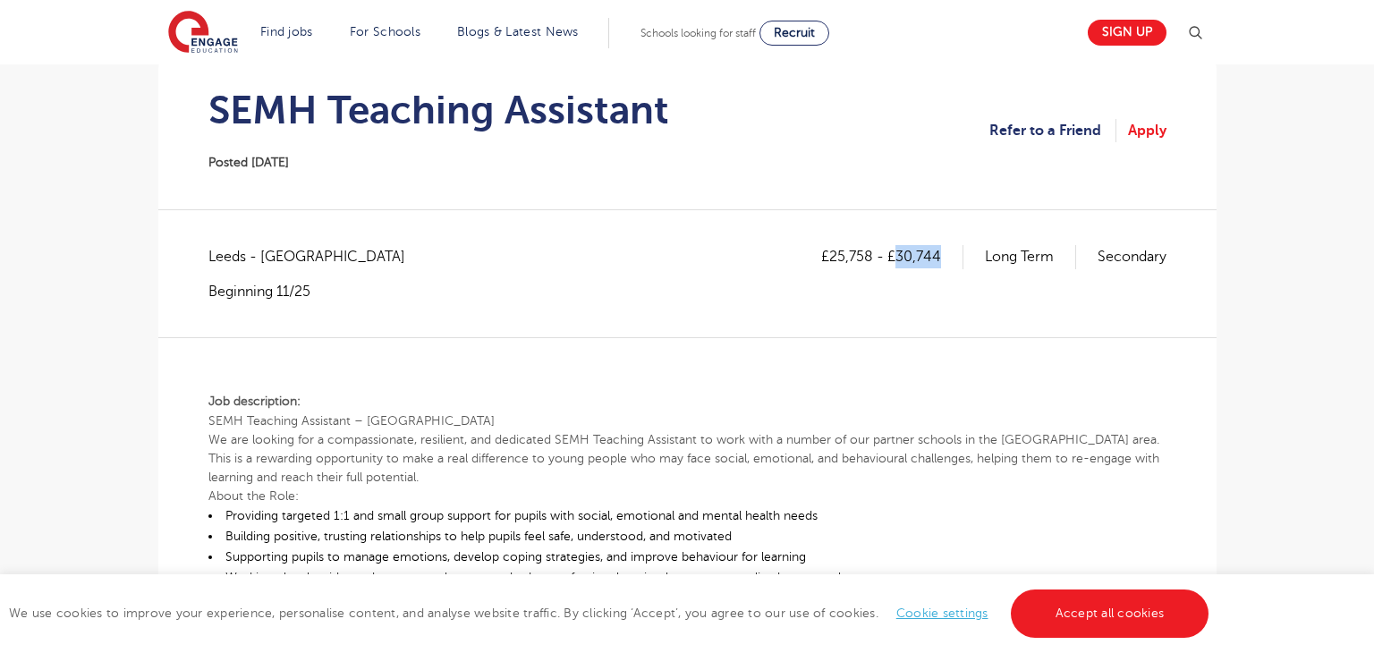
copy p "30,744"
drag, startPoint x: 211, startPoint y: 401, endPoint x: 351, endPoint y: 513, distance: 180.0
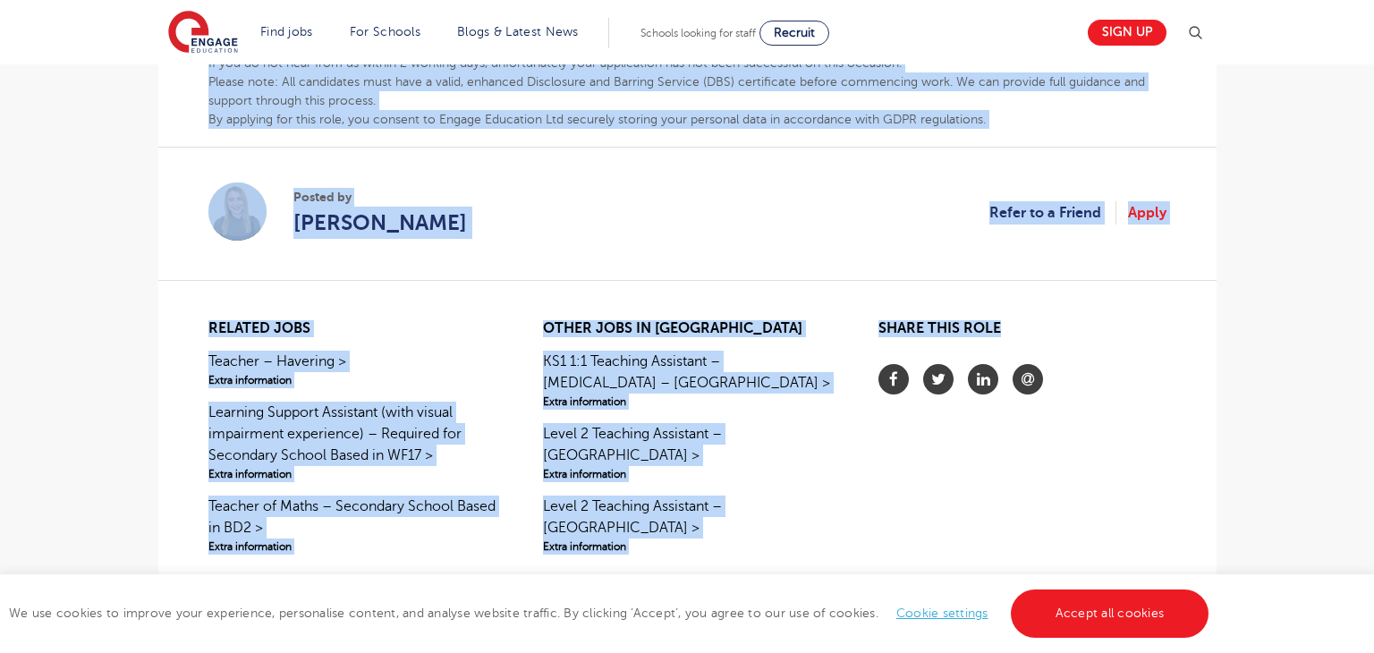
scroll to position [1082, 0]
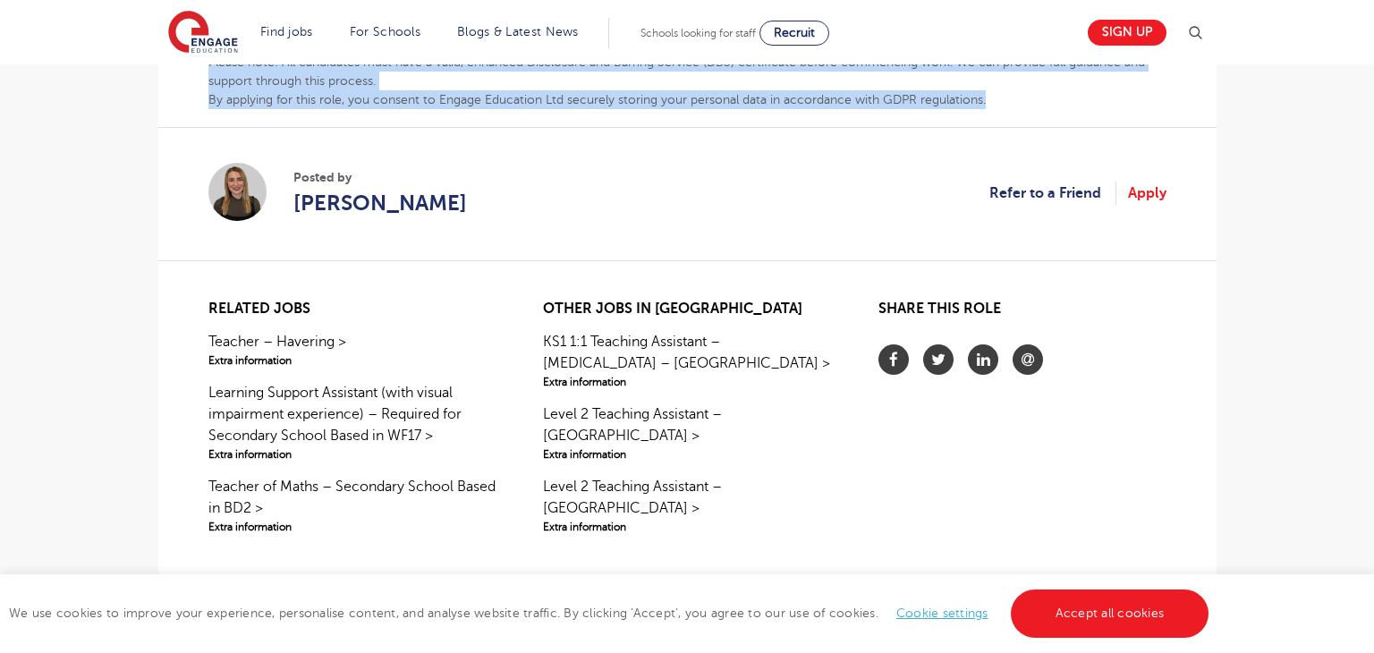
drag, startPoint x: 206, startPoint y: 393, endPoint x: 1043, endPoint y: 105, distance: 885.5
copy div "Job description: SEMH Teaching Assistant – Leeds We are looking for a compassio…"
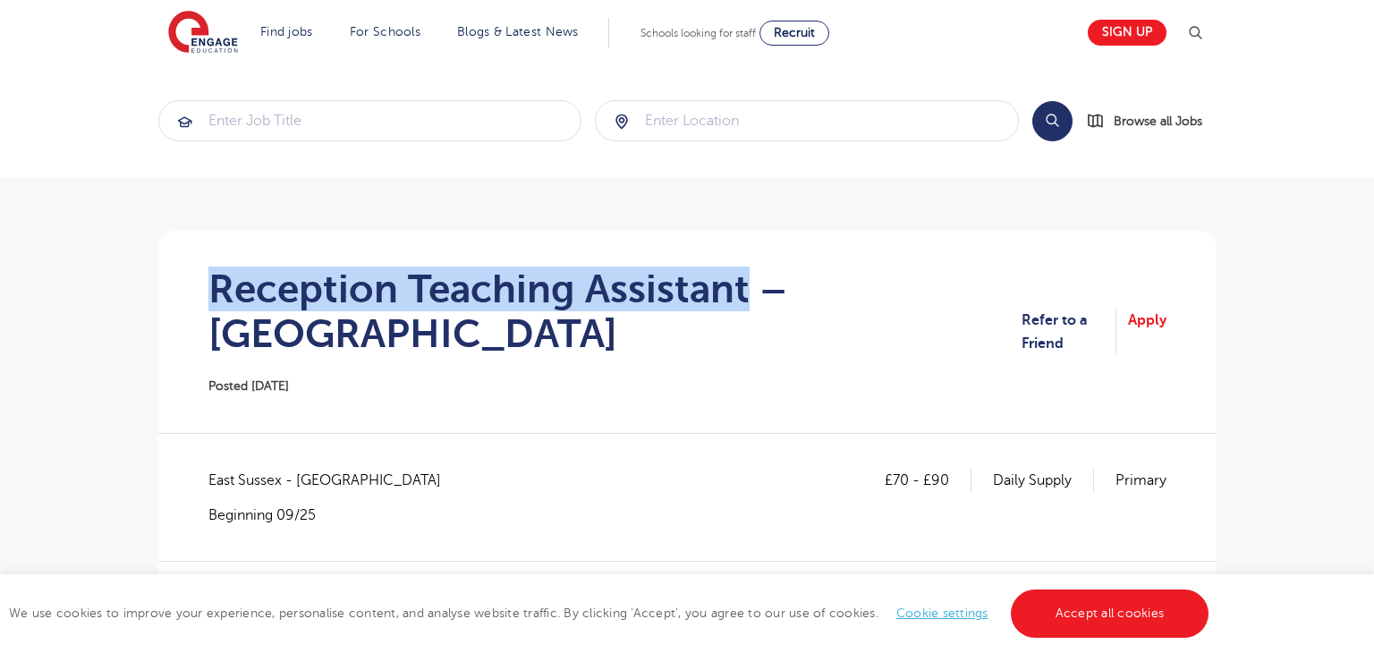
drag, startPoint x: 211, startPoint y: 289, endPoint x: 743, endPoint y: 301, distance: 532.2
click at [743, 301] on h1 "Reception Teaching Assistant – [GEOGRAPHIC_DATA]" at bounding box center [615, 310] width 814 height 89
copy h1 "Reception Teaching Assistant"
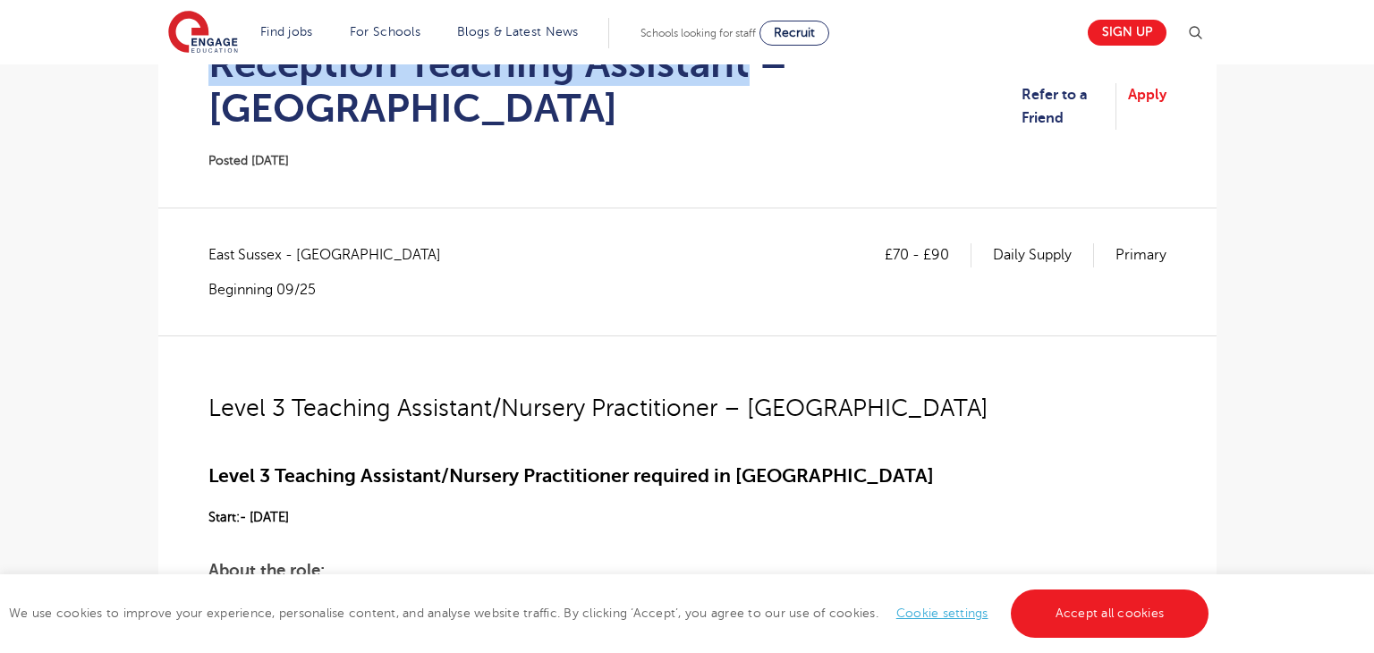
scroll to position [225, 0]
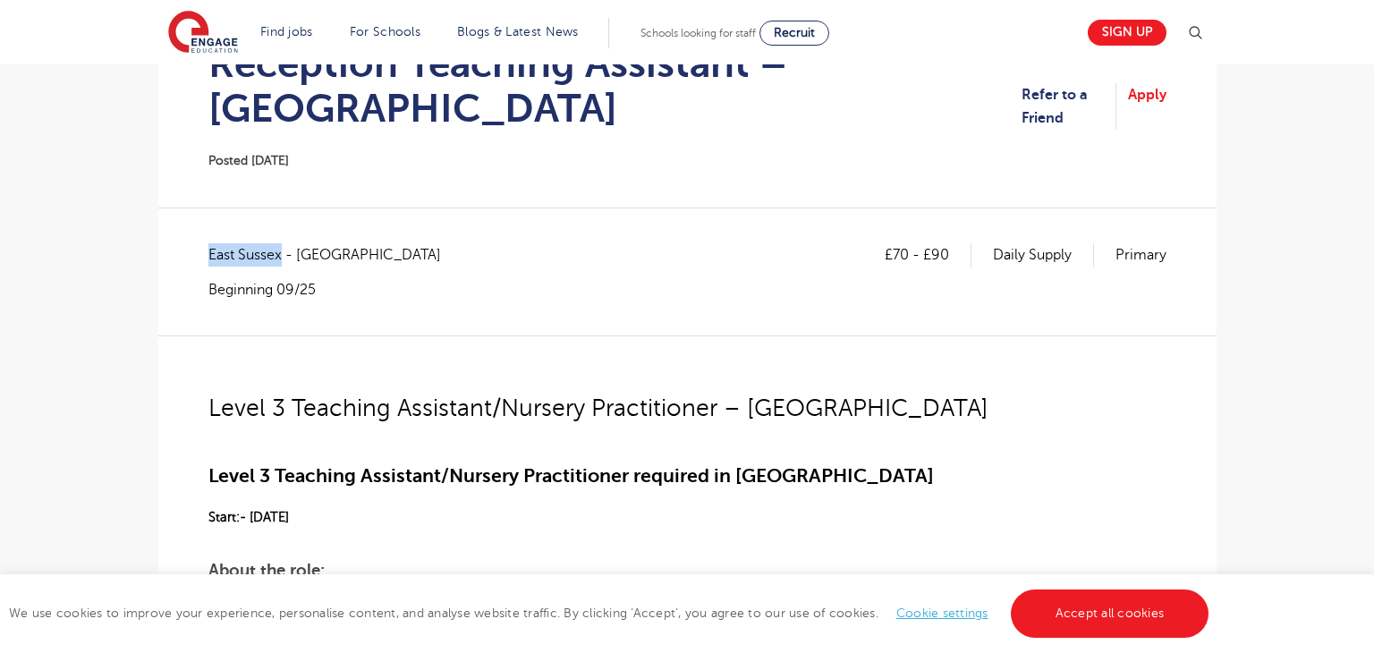
drag, startPoint x: 208, startPoint y: 253, endPoint x: 282, endPoint y: 263, distance: 74.0
click at [282, 263] on span "East Sussex - [GEOGRAPHIC_DATA]" at bounding box center [333, 254] width 250 height 23
copy span "[GEOGRAPHIC_DATA]"
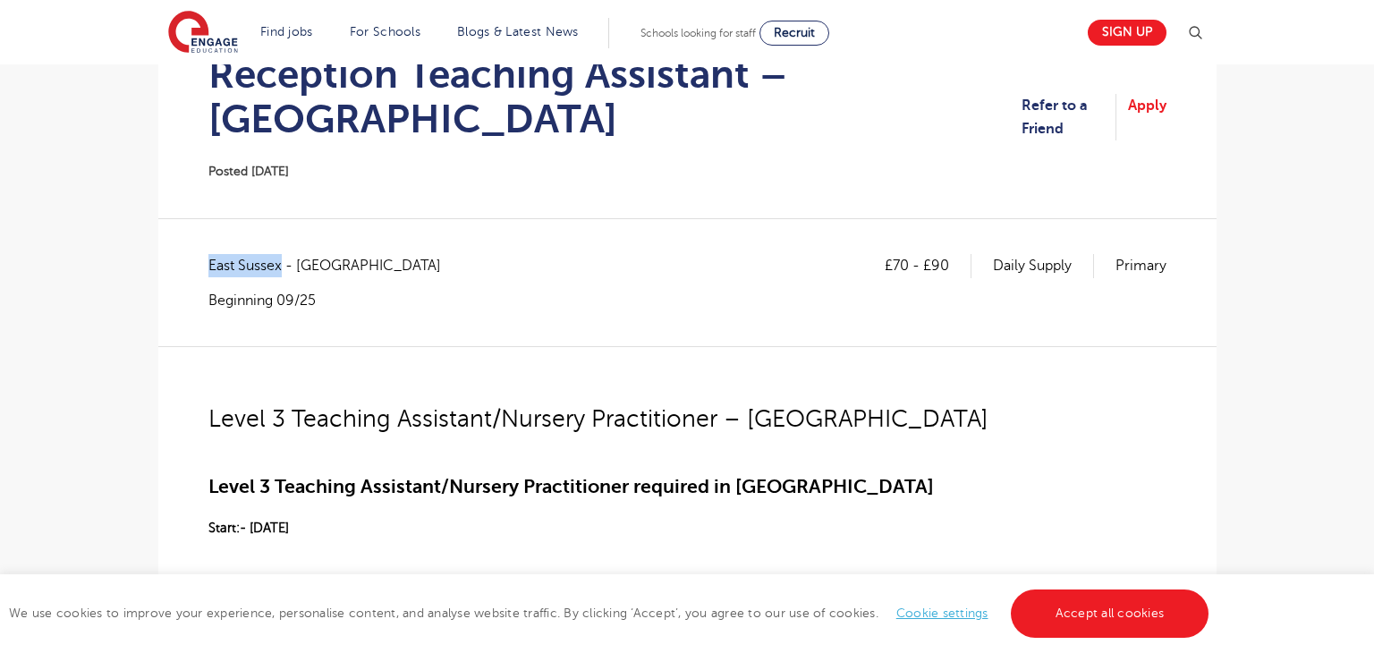
scroll to position [0, 0]
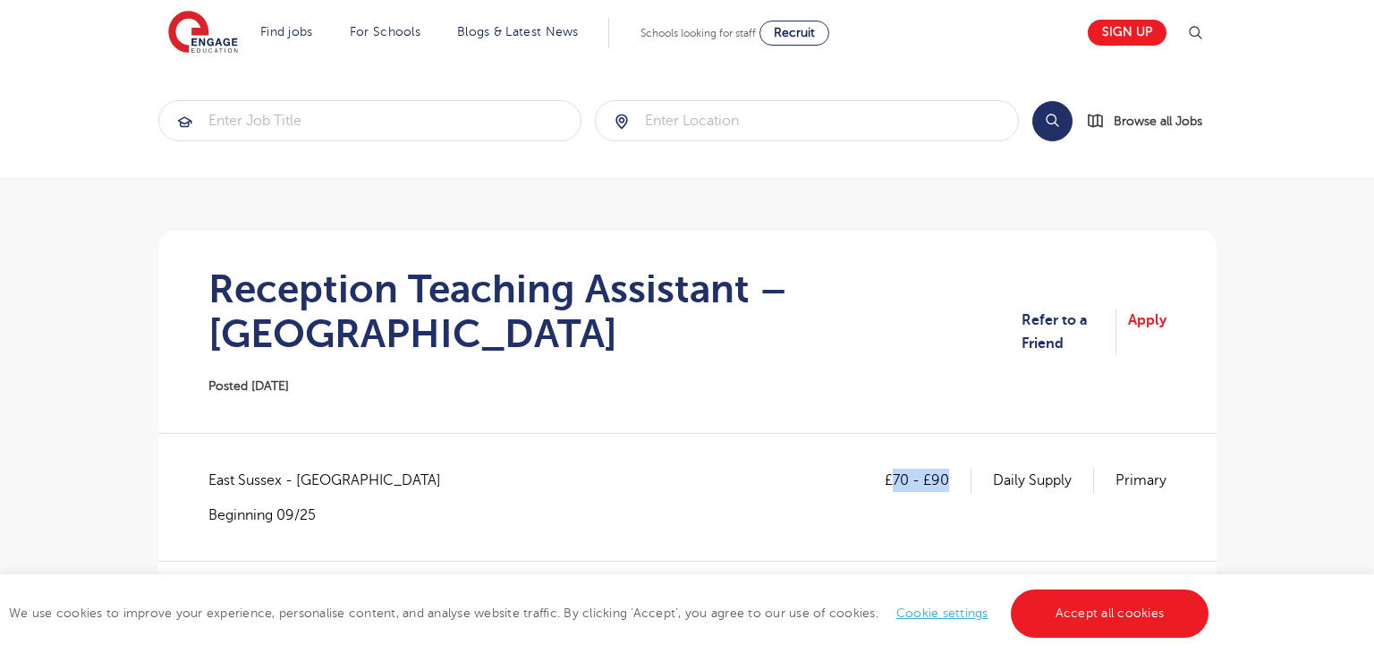
drag, startPoint x: 894, startPoint y: 478, endPoint x: 967, endPoint y: 481, distance: 72.5
click at [967, 481] on p "£70 - £90" at bounding box center [927, 480] width 87 height 23
copy p "70 - £90"
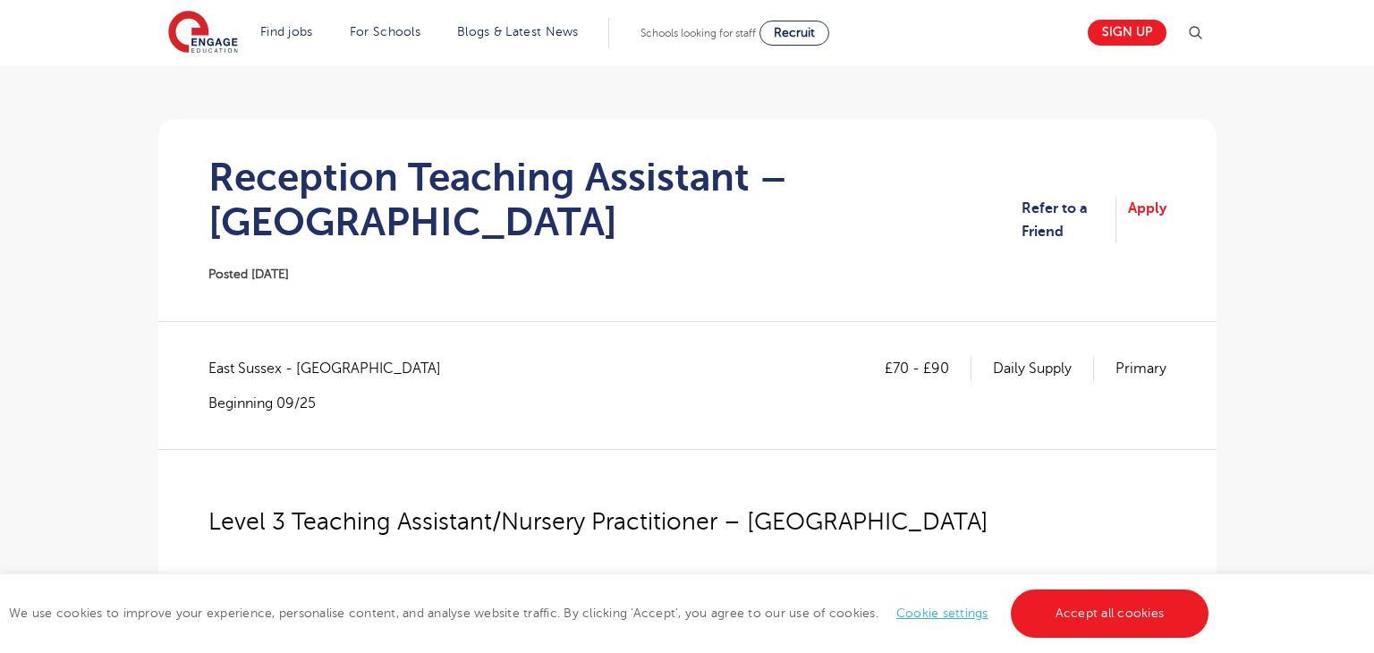
click at [877, 249] on div "Reception Teaching Assistant – [GEOGRAPHIC_DATA] Posted [DATE]" at bounding box center [615, 220] width 814 height 131
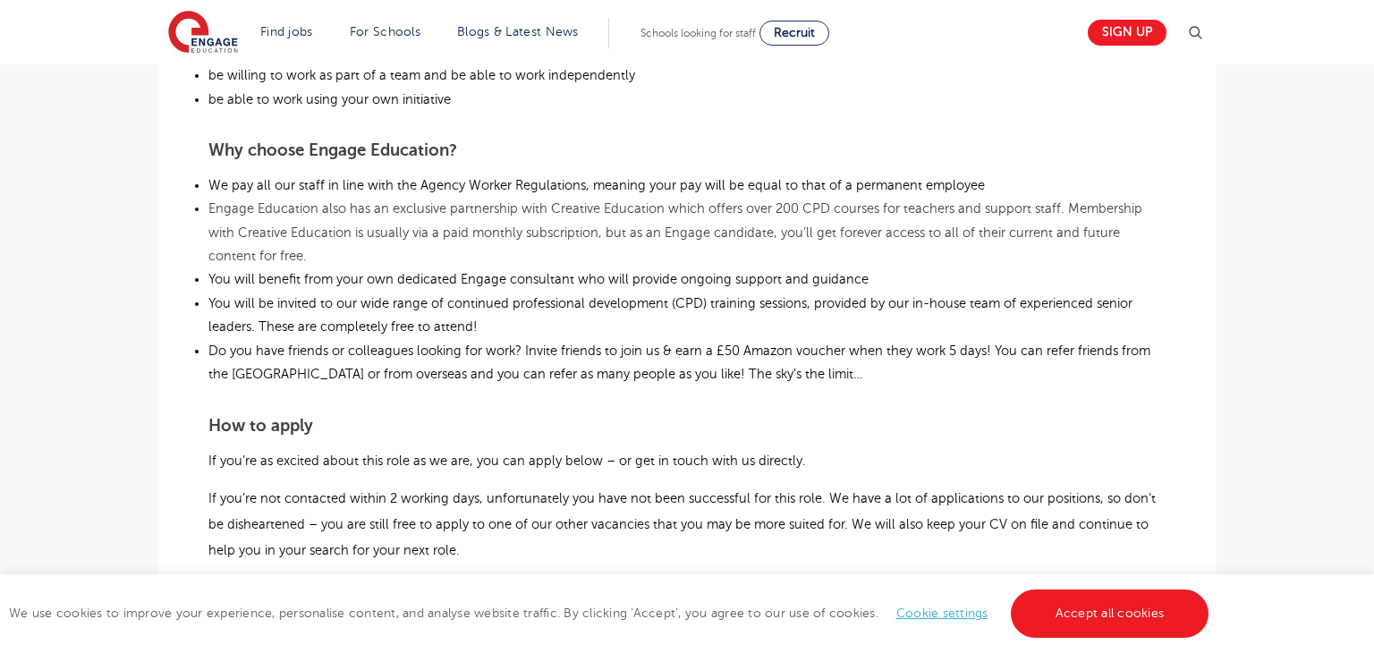
scroll to position [1046, 0]
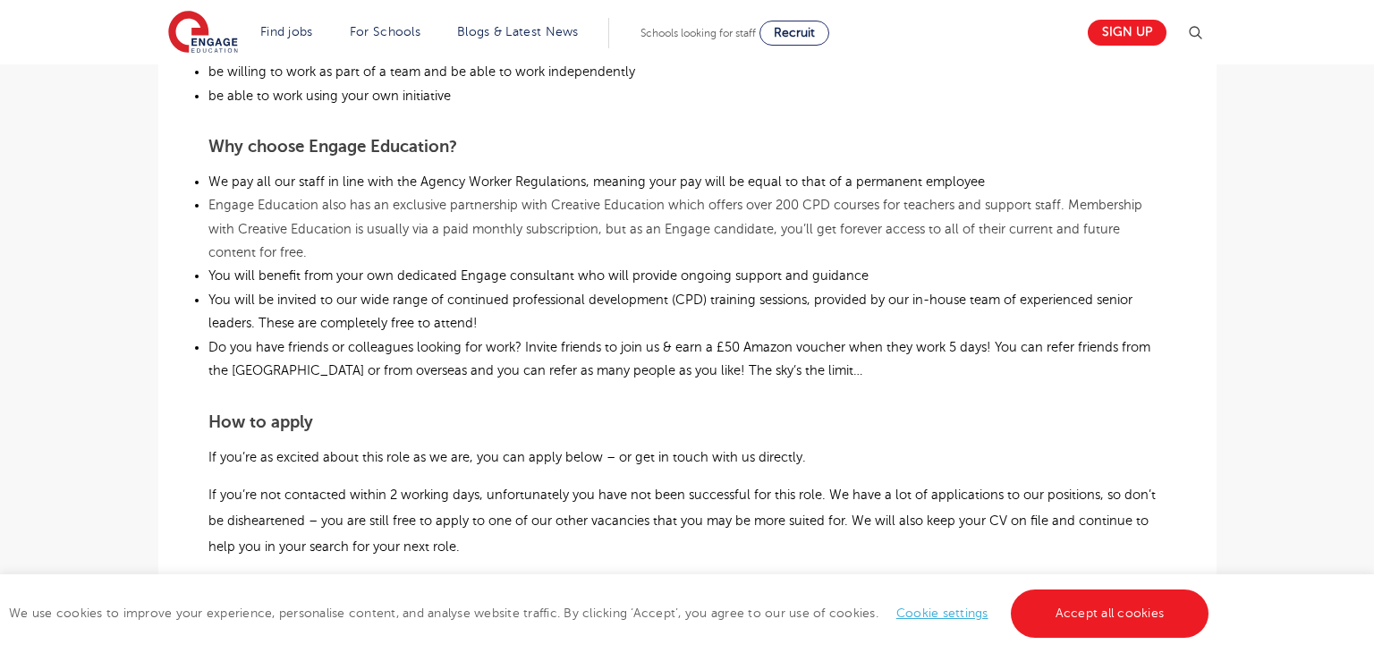
click at [495, 399] on div "Level 3 Teaching Assistant/Nursery Practitioner – Peacehaven Level 3 Teaching A…" at bounding box center [687, 106] width 958 height 1184
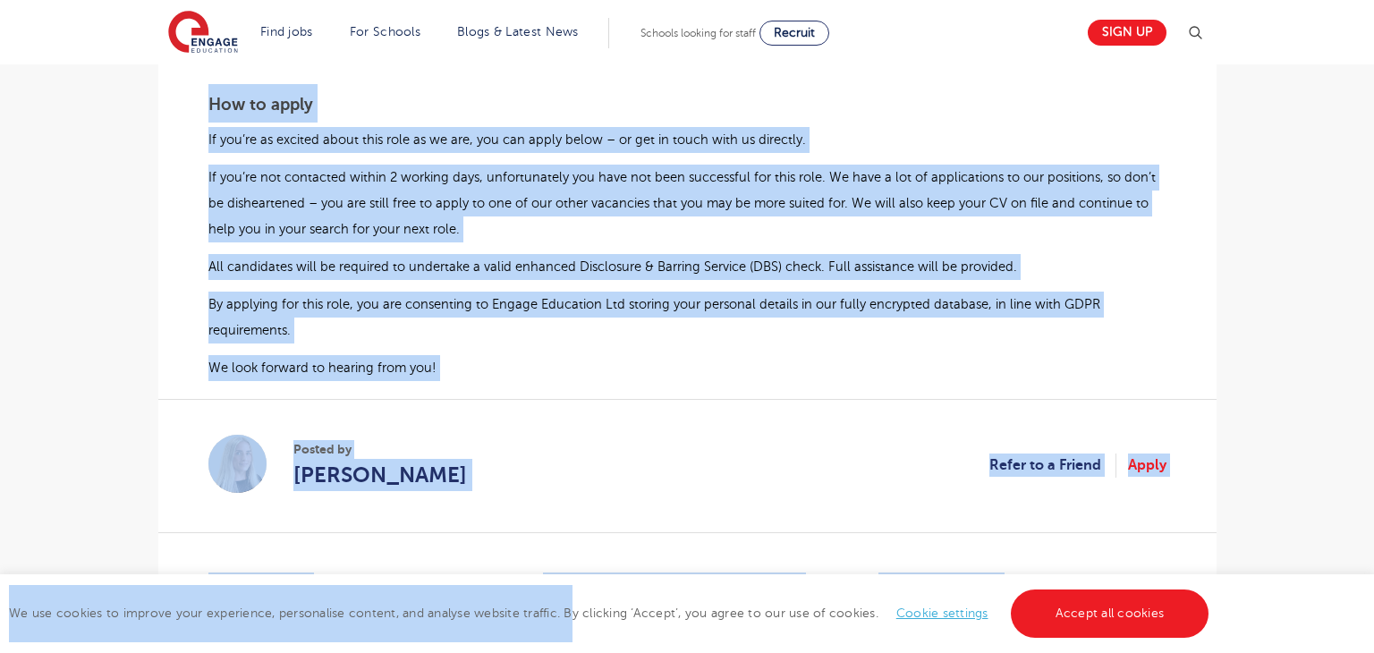
scroll to position [1452, 0]
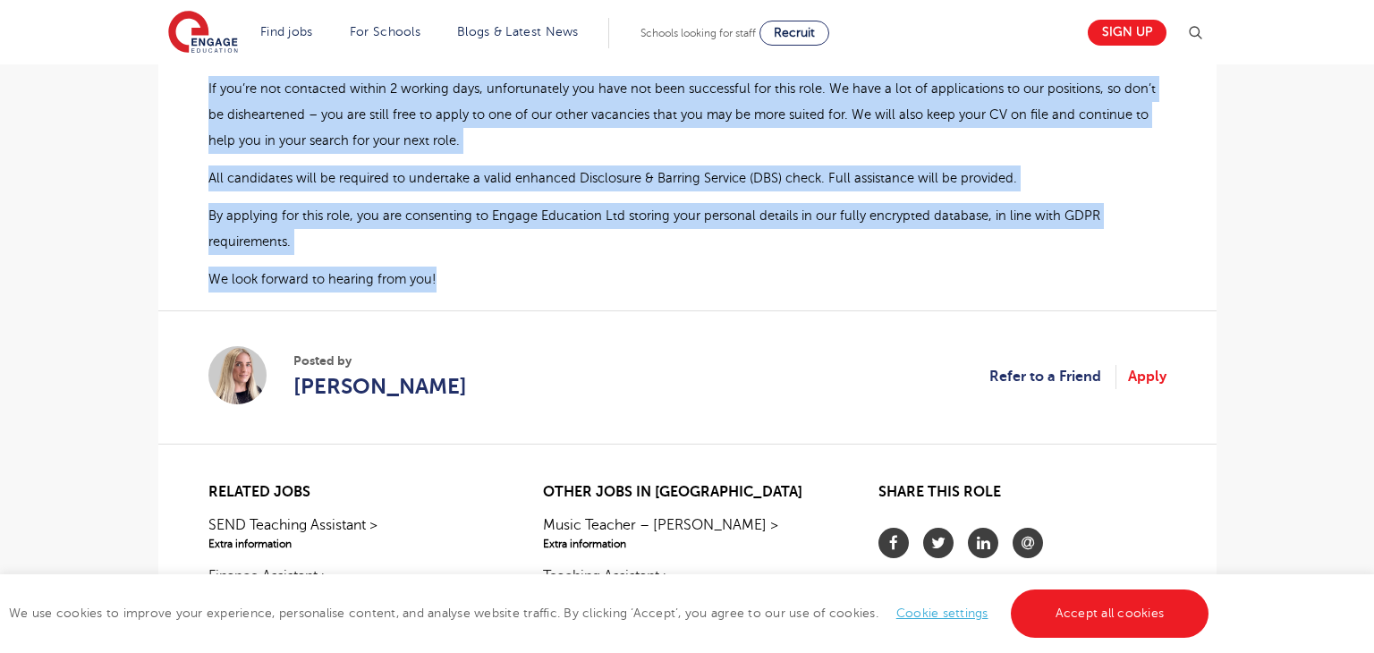
drag, startPoint x: 207, startPoint y: 250, endPoint x: 670, endPoint y: 270, distance: 462.8
copy div "About the role: Engage Education are working with a local Primary school in [GE…"
